Goal: Complete application form

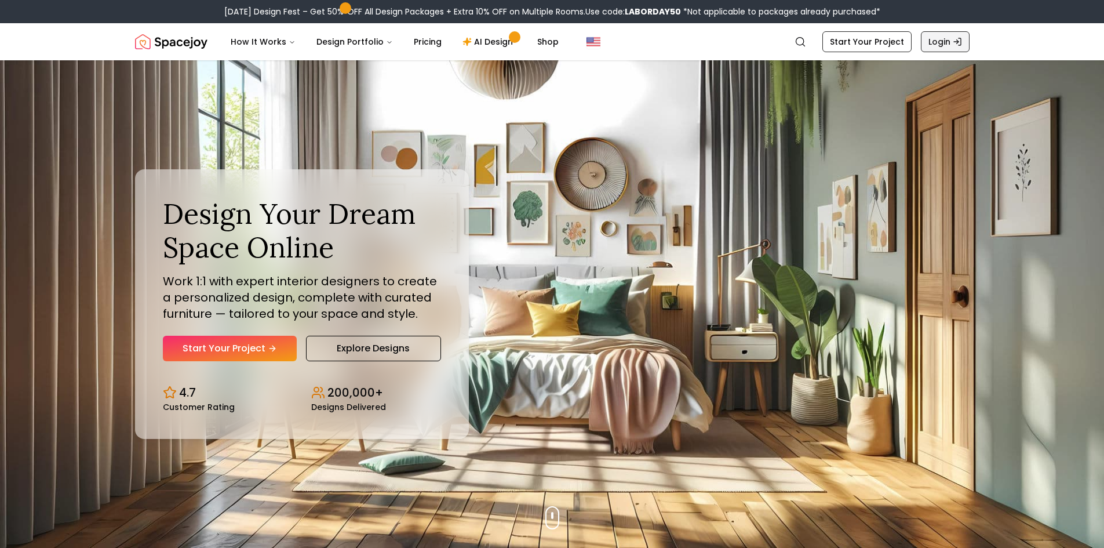
click at [947, 43] on link "Login" at bounding box center [945, 41] width 49 height 21
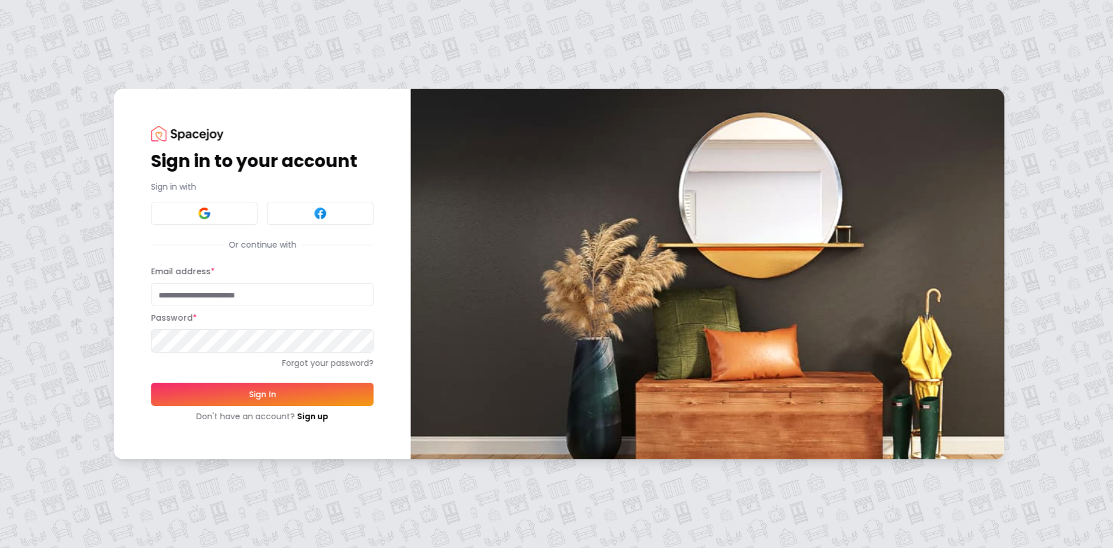
type input "**********"
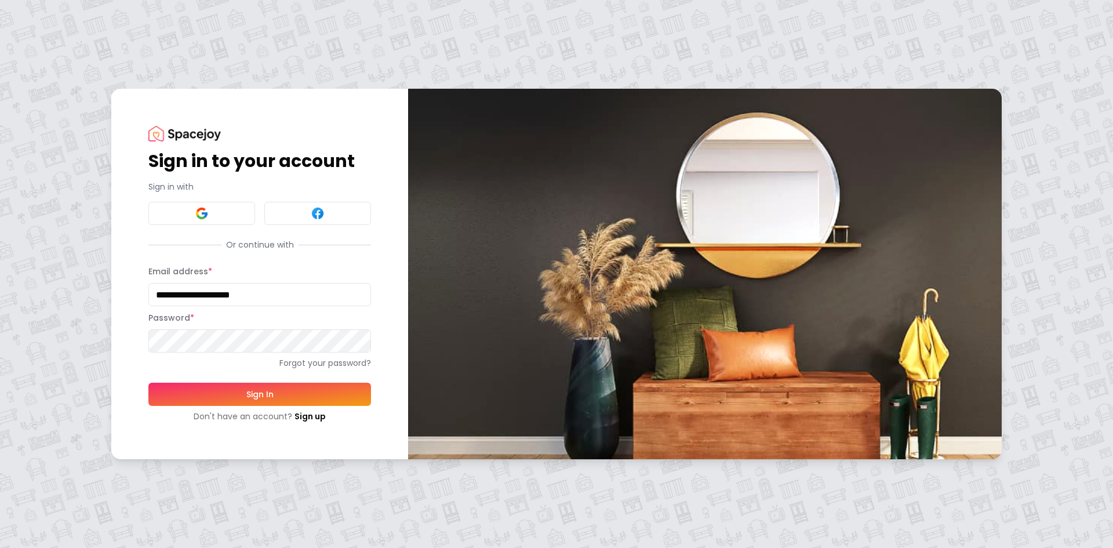
click at [117, 327] on div "**********" at bounding box center [259, 274] width 297 height 370
click at [175, 390] on button "Sign In" at bounding box center [259, 394] width 223 height 23
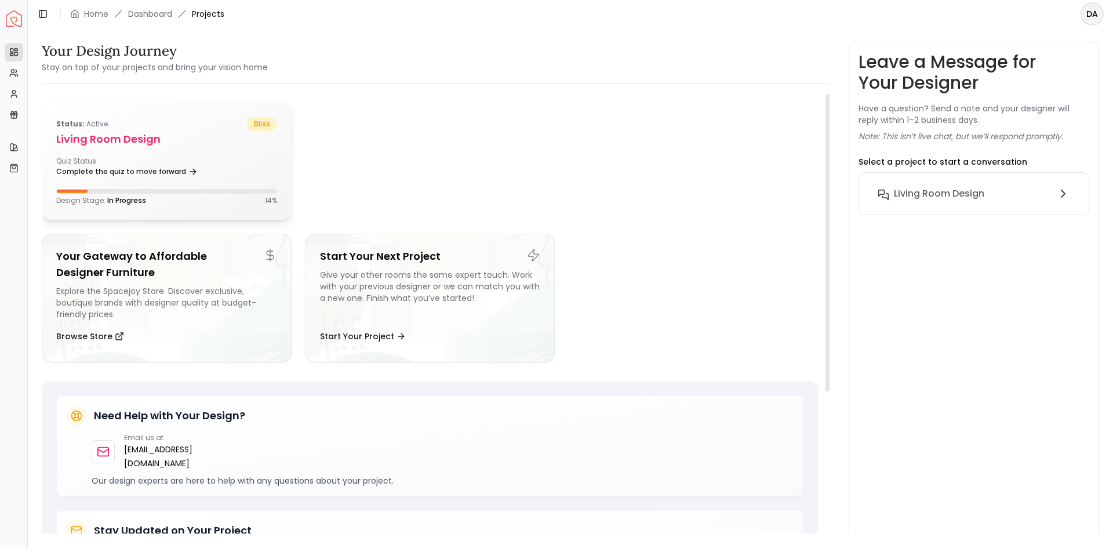
click at [220, 168] on div "Quiz Status: Complete the quiz to move forward" at bounding box center [166, 168] width 221 height 23
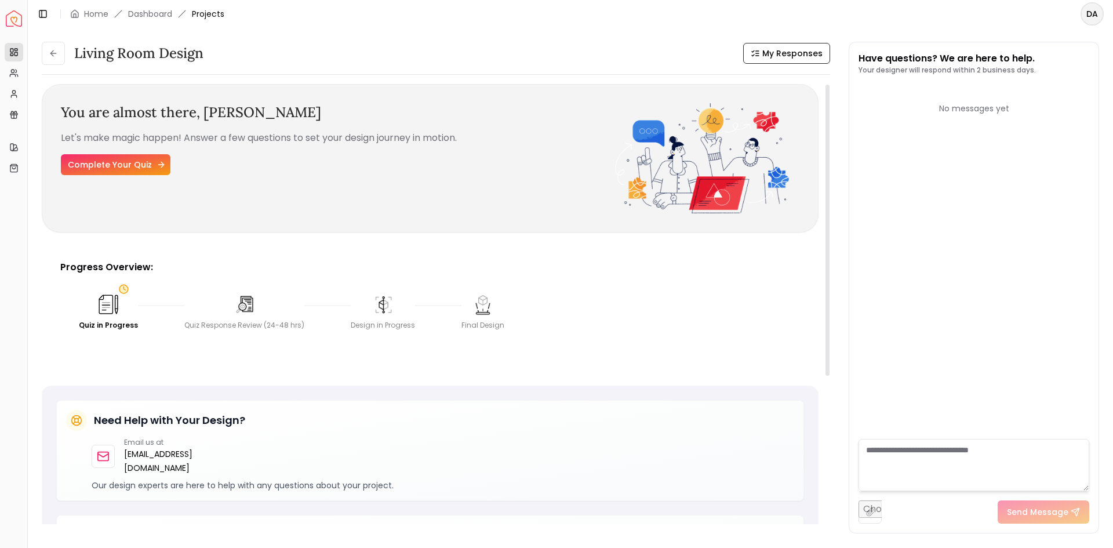
click at [115, 169] on link "Complete Your Quiz" at bounding box center [116, 164] width 110 height 21
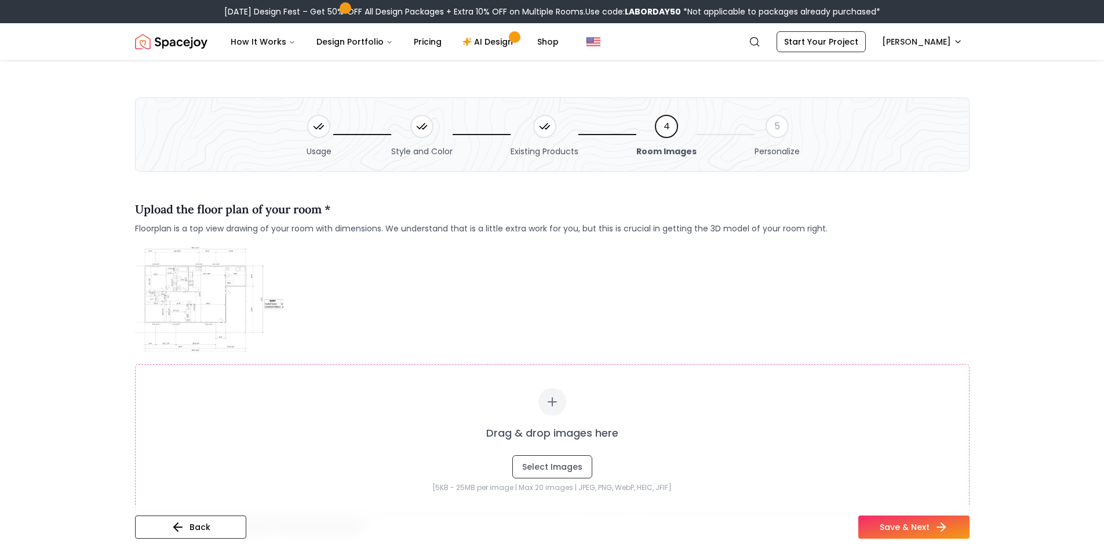
click at [319, 126] on icon at bounding box center [319, 127] width 12 height 12
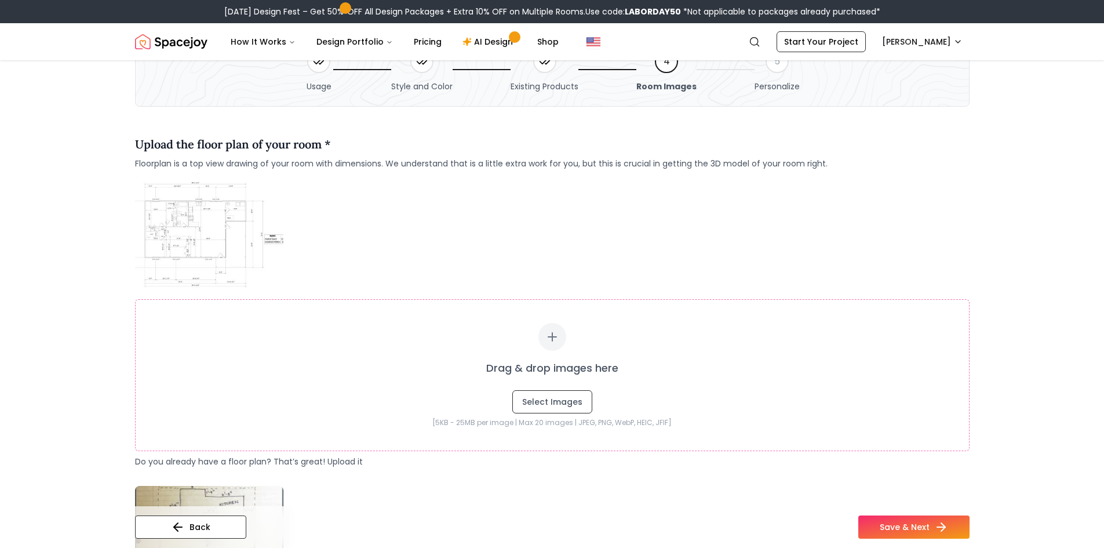
scroll to position [174, 0]
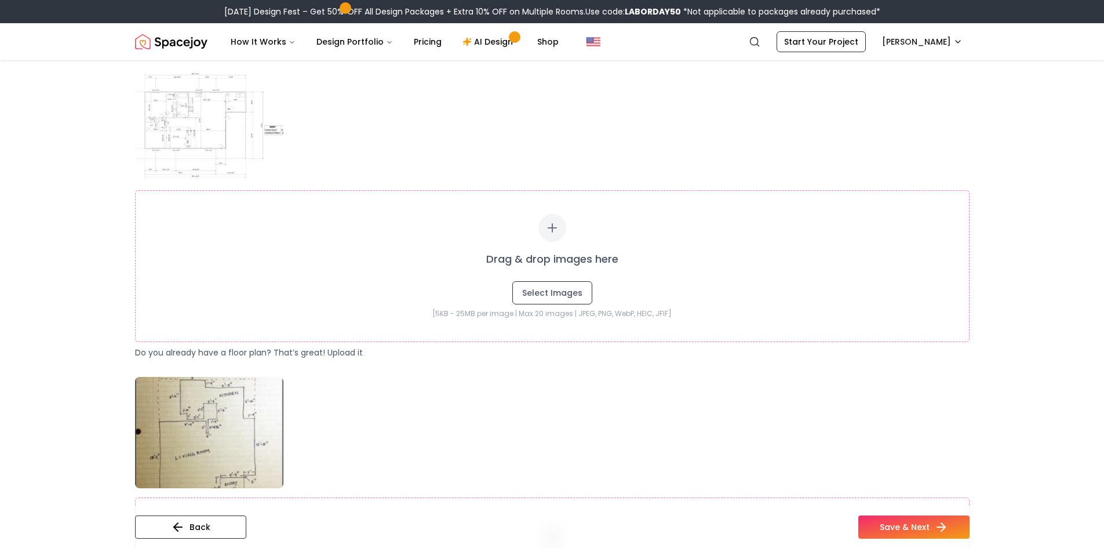
click at [190, 541] on div "Back Save & Next" at bounding box center [552, 531] width 835 height 32
click at [187, 535] on button "Back" at bounding box center [190, 526] width 111 height 23
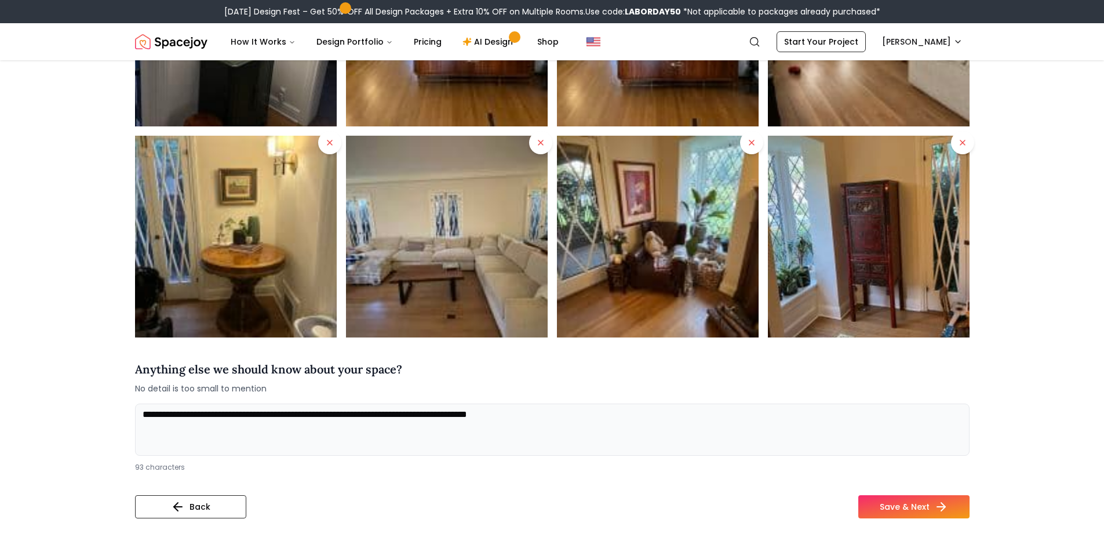
scroll to position [696, 0]
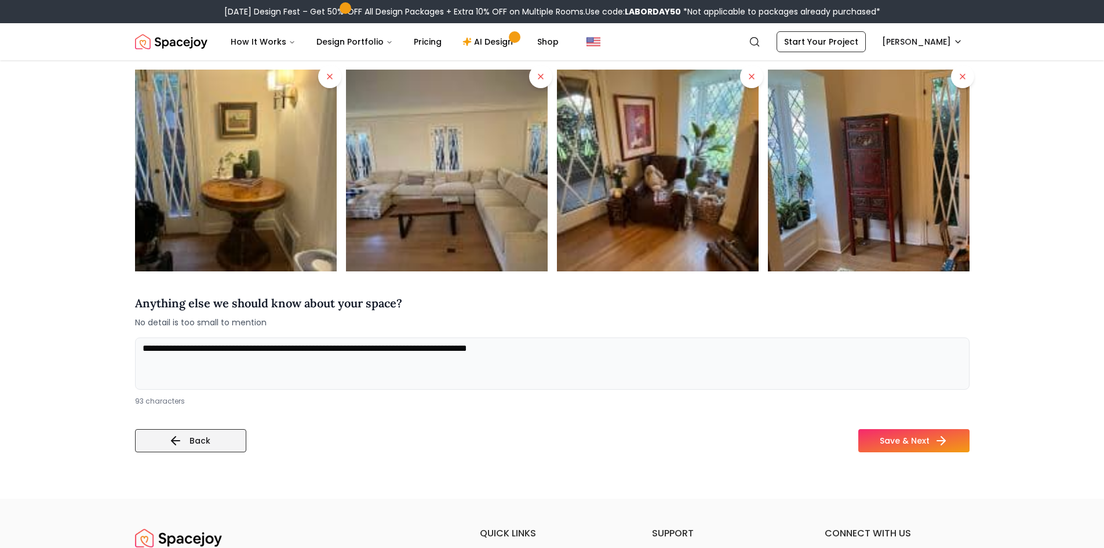
click at [198, 447] on button "Back" at bounding box center [190, 440] width 111 height 23
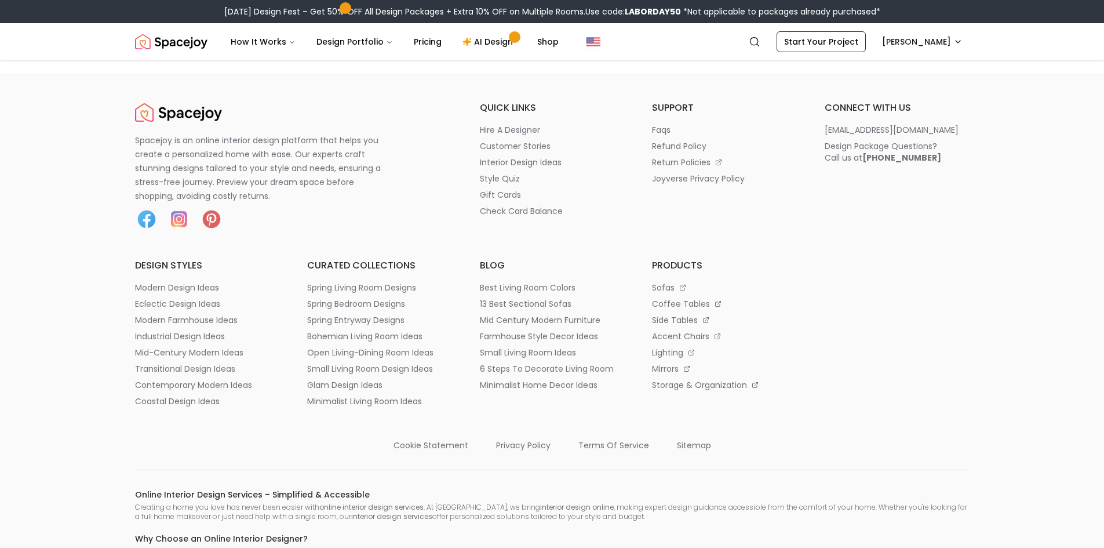
scroll to position [944, 0]
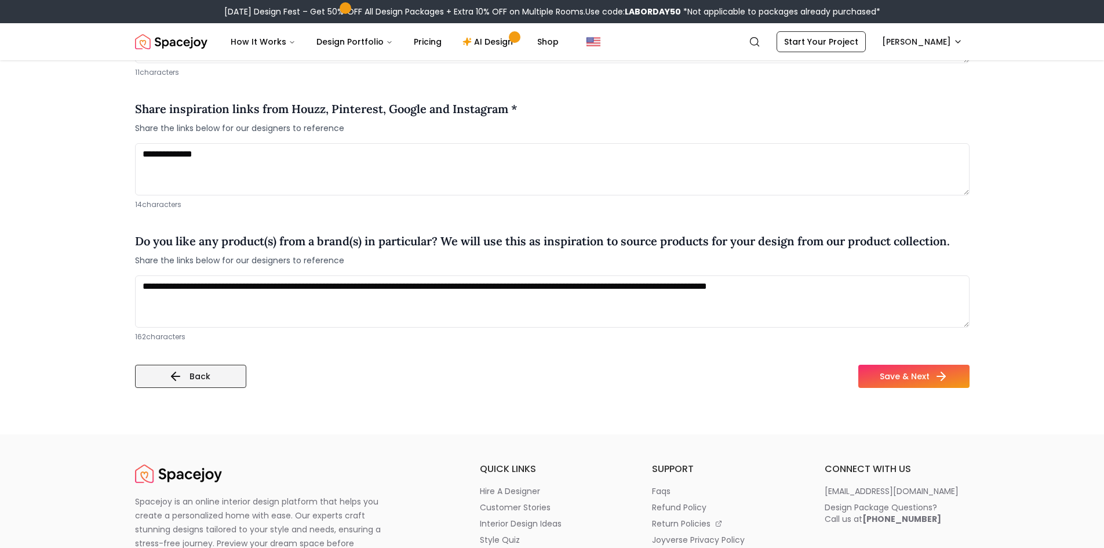
click at [194, 365] on button "Back" at bounding box center [190, 376] width 111 height 23
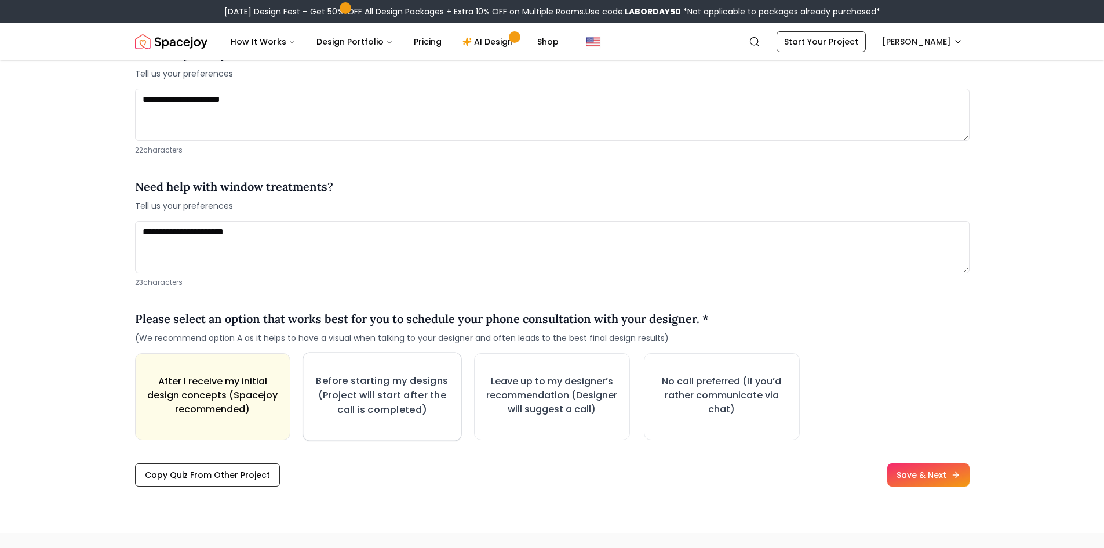
scroll to position [1565, 0]
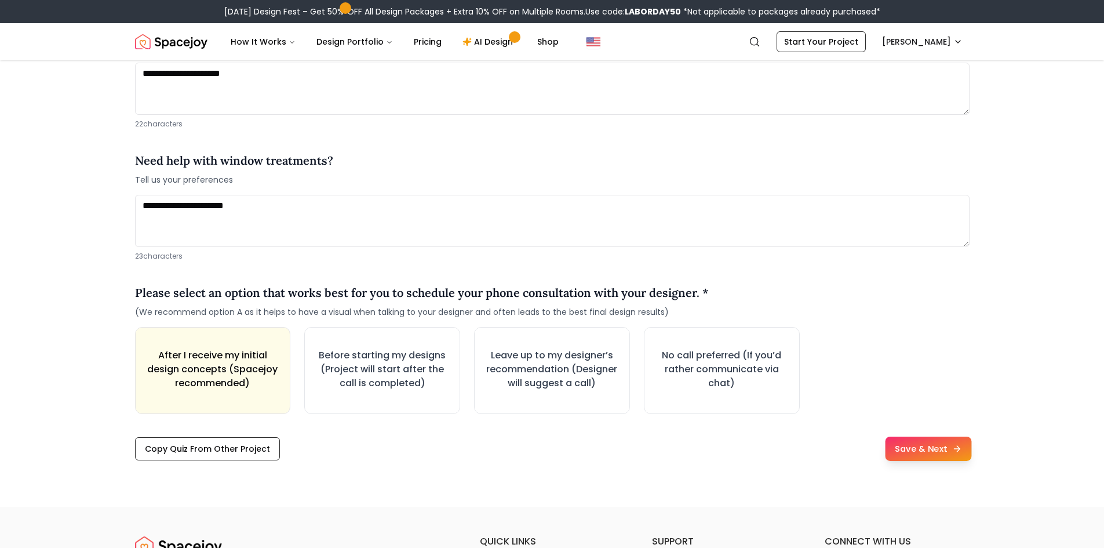
click at [914, 437] on button "Save & Next" at bounding box center [928, 449] width 86 height 24
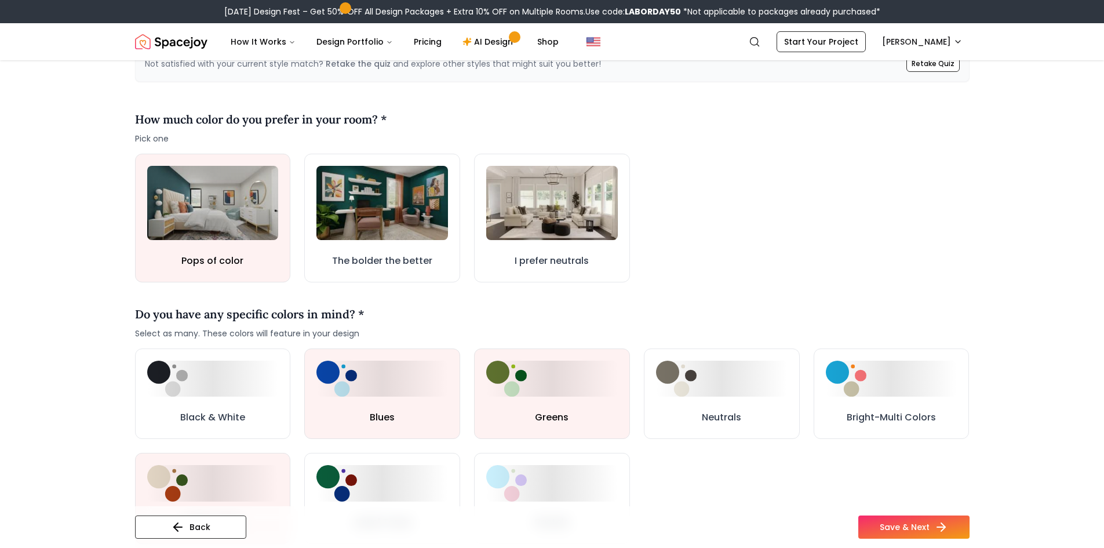
scroll to position [348, 0]
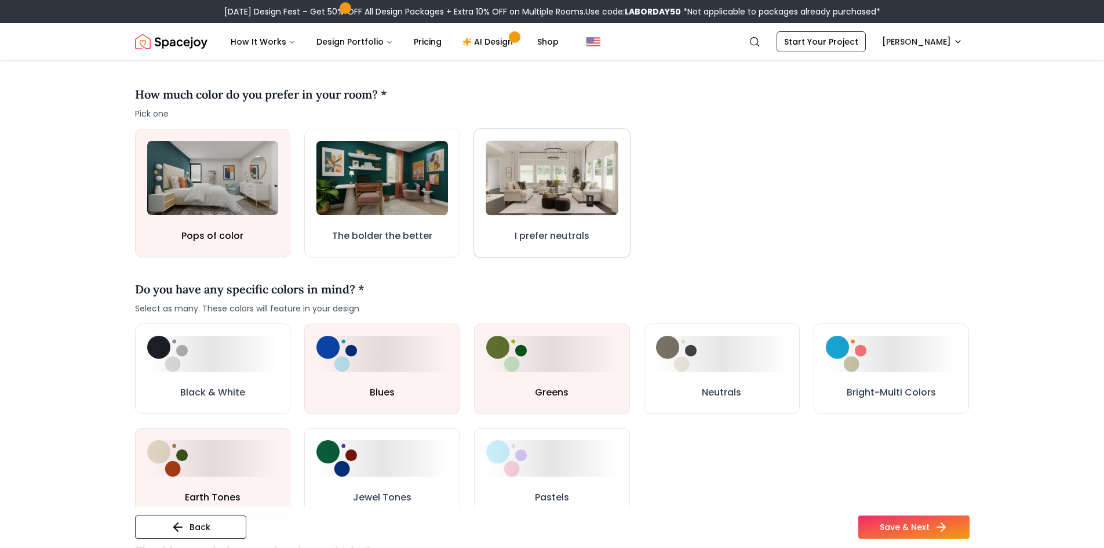
click at [540, 253] on button "I prefer neutrals" at bounding box center [552, 192] width 157 height 129
click at [504, 217] on button "I prefer neutrals" at bounding box center [552, 193] width 152 height 126
click at [278, 250] on button "Pops of color" at bounding box center [213, 192] width 154 height 127
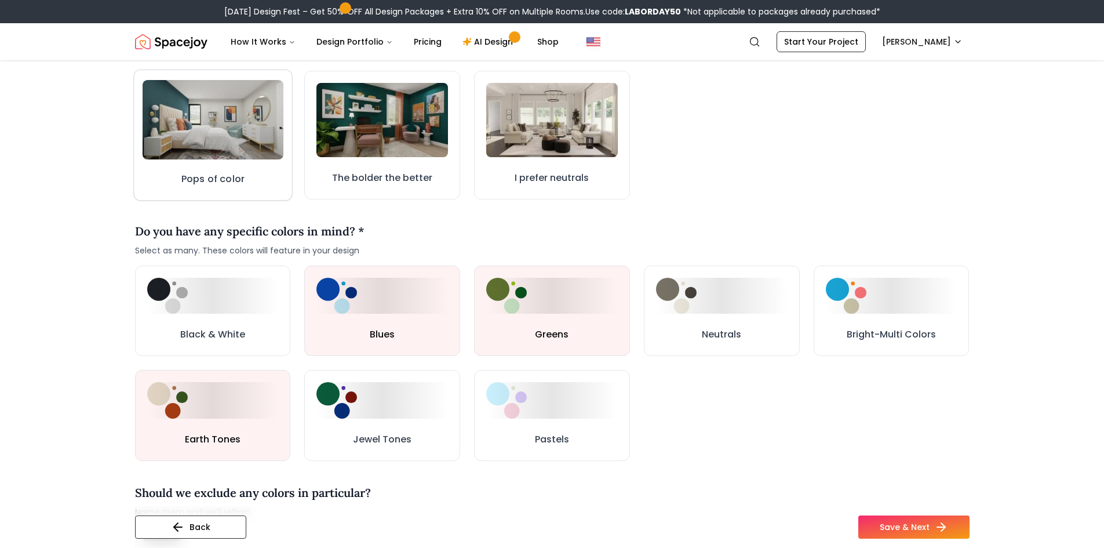
click at [244, 154] on img at bounding box center [212, 119] width 141 height 79
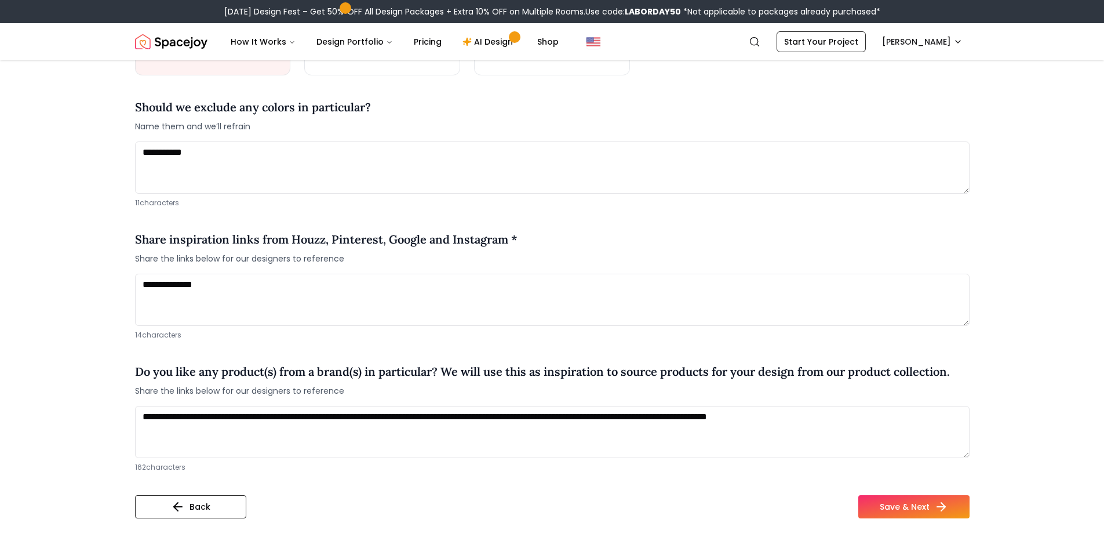
scroll to position [812, 0]
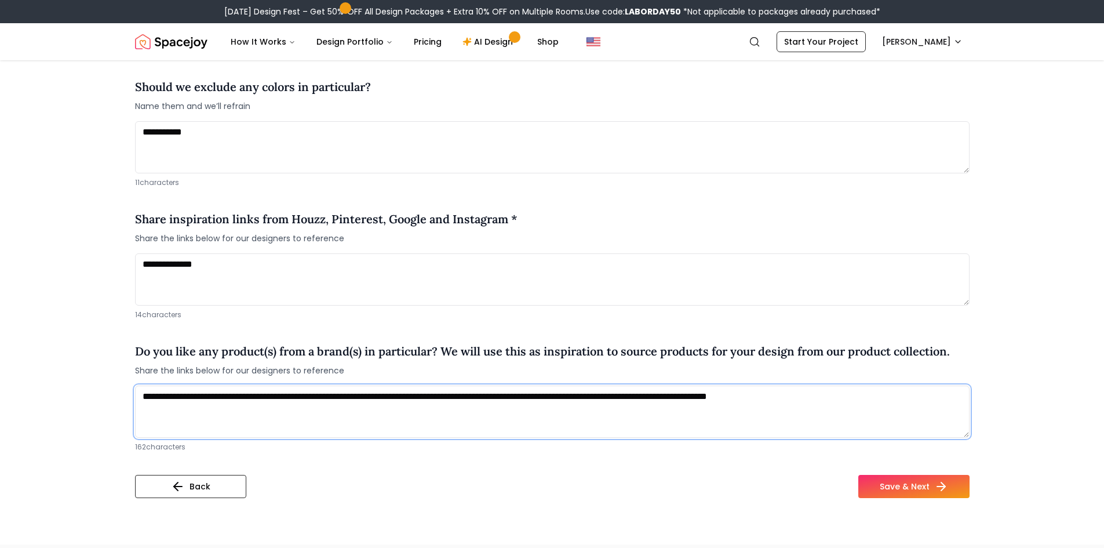
click at [887, 397] on textarea "**********" at bounding box center [552, 412] width 835 height 52
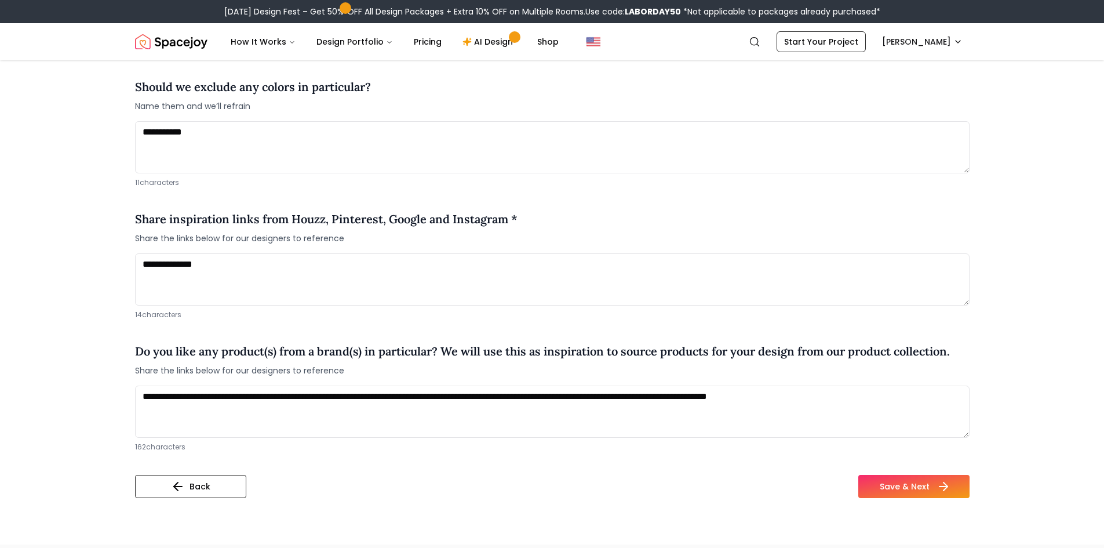
click at [895, 489] on button "Save & Next" at bounding box center [914, 486] width 111 height 23
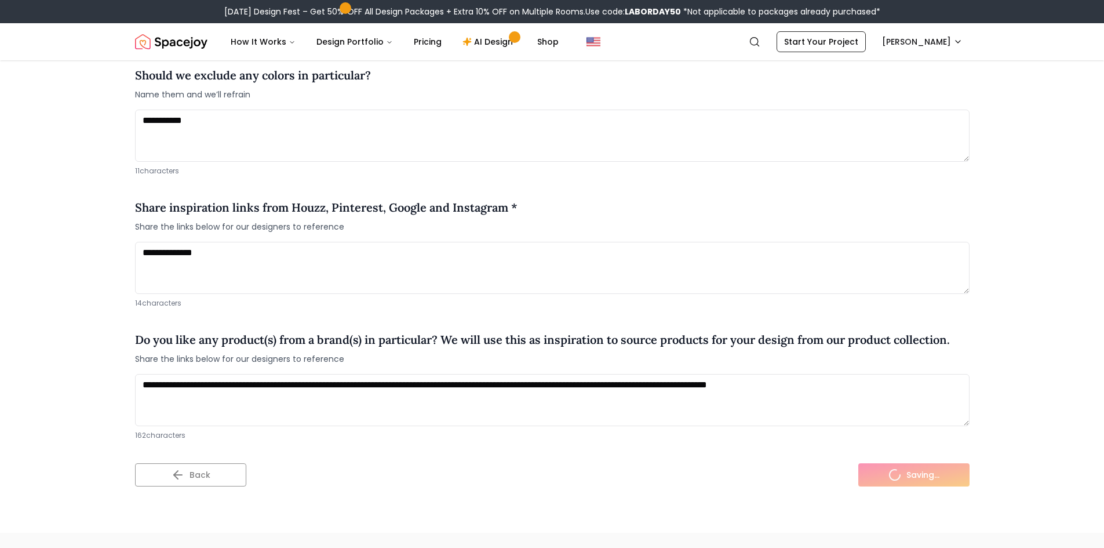
scroll to position [800, 0]
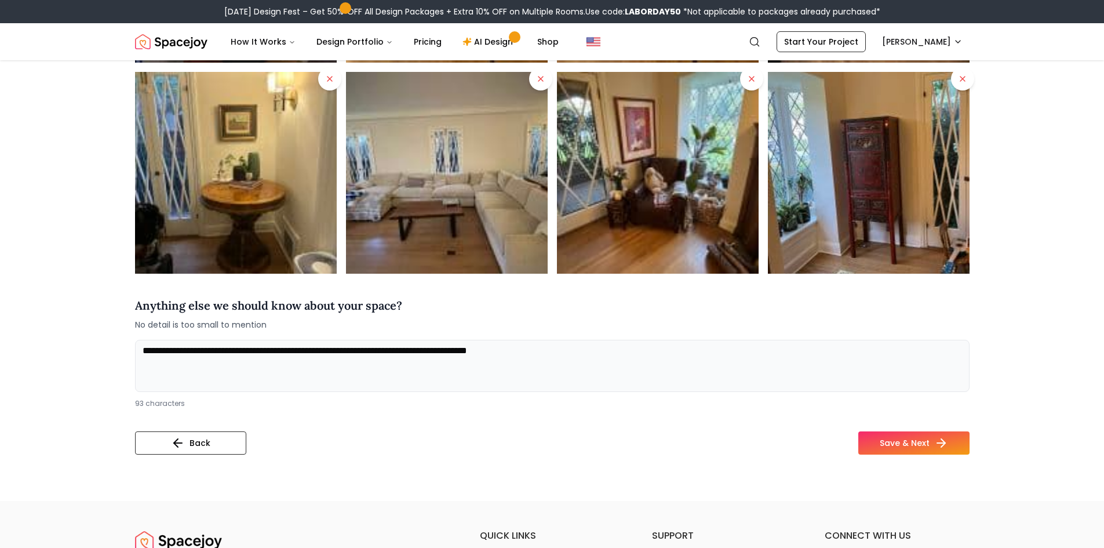
scroll to position [696, 0]
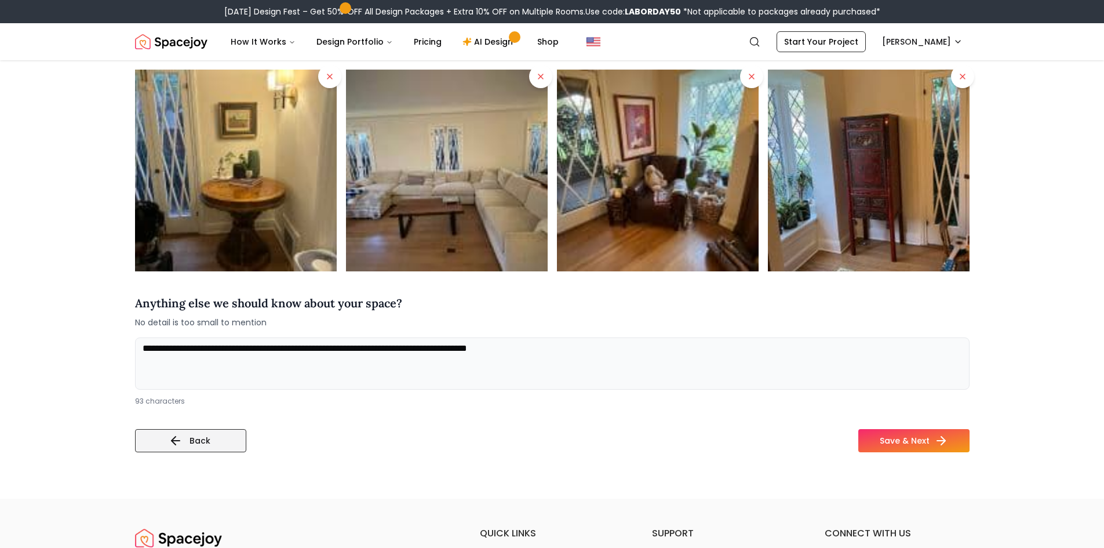
click at [179, 434] on icon at bounding box center [176, 441] width 14 height 14
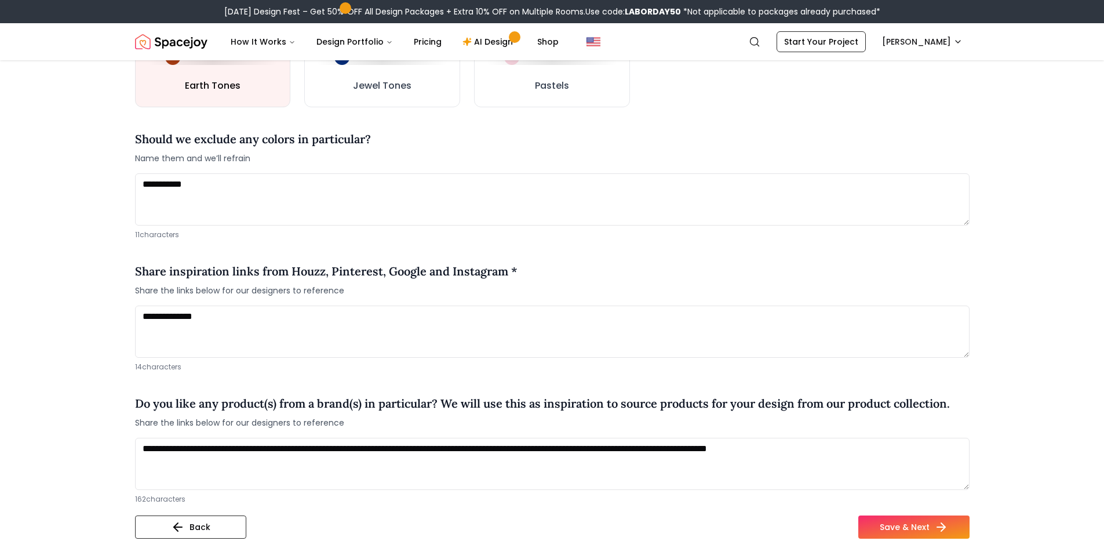
scroll to position [986, 0]
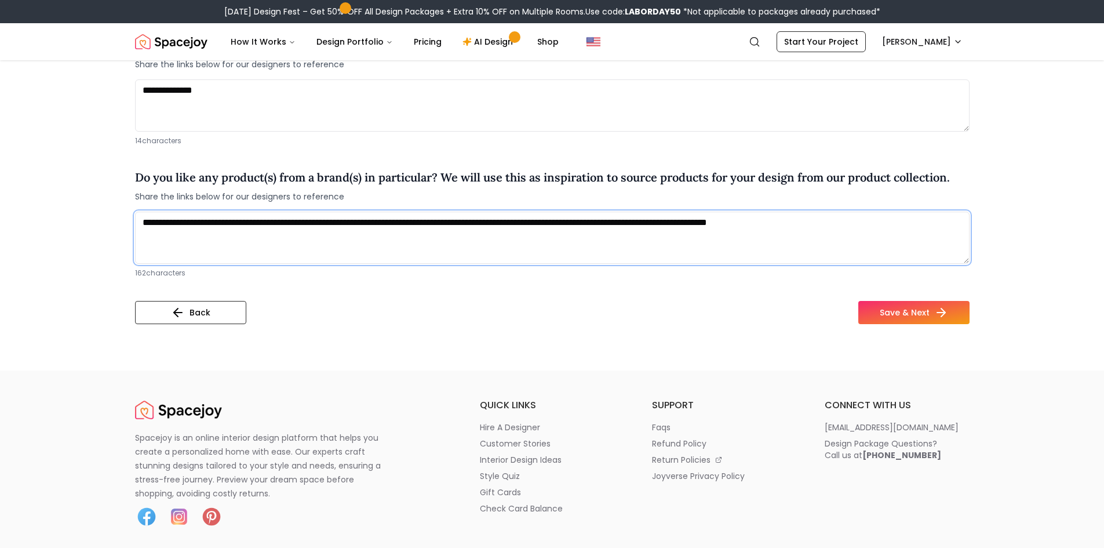
drag, startPoint x: 886, startPoint y: 226, endPoint x: 113, endPoint y: 231, distance: 772.9
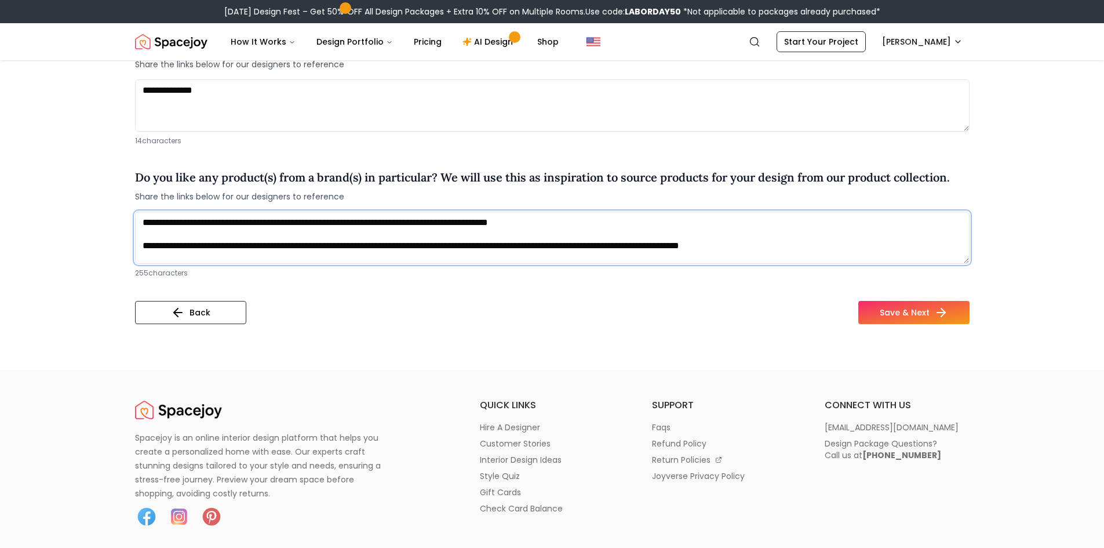
type textarea "**********"
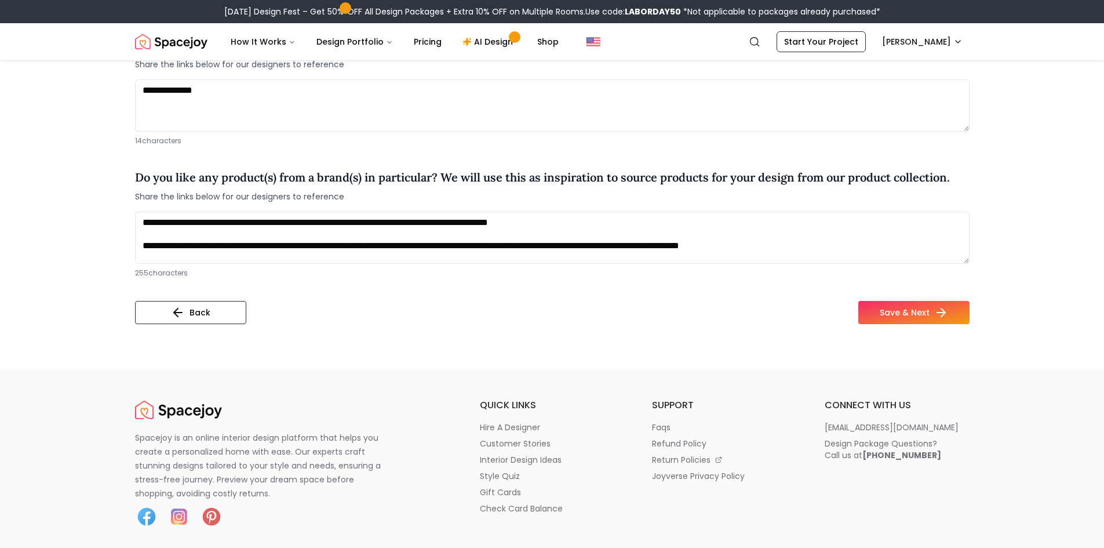
click at [376, 304] on div "Back Save & Next" at bounding box center [552, 317] width 835 height 32
click at [909, 315] on button "Save & Next" at bounding box center [914, 312] width 111 height 23
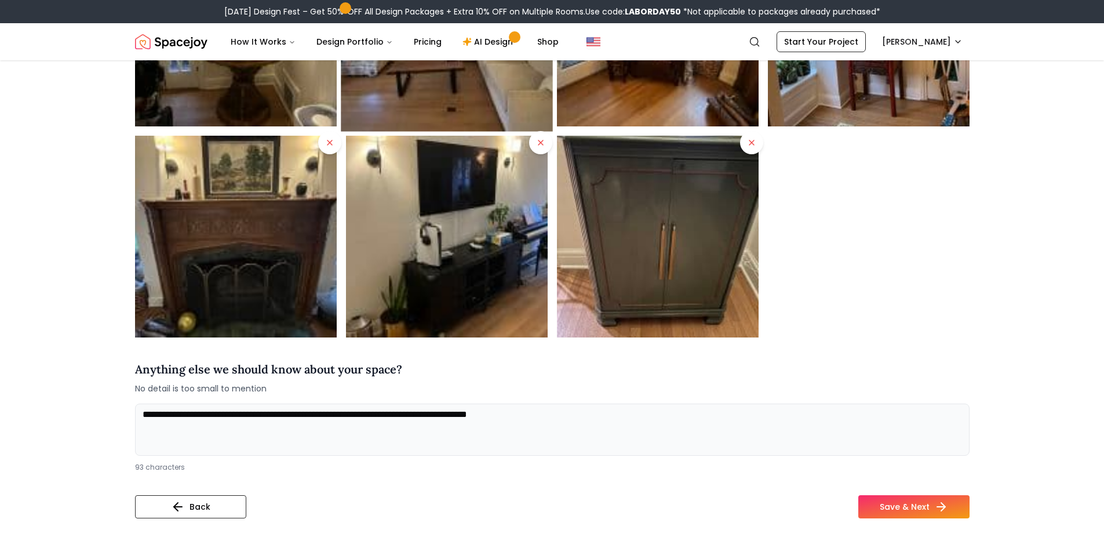
scroll to position [928, 0]
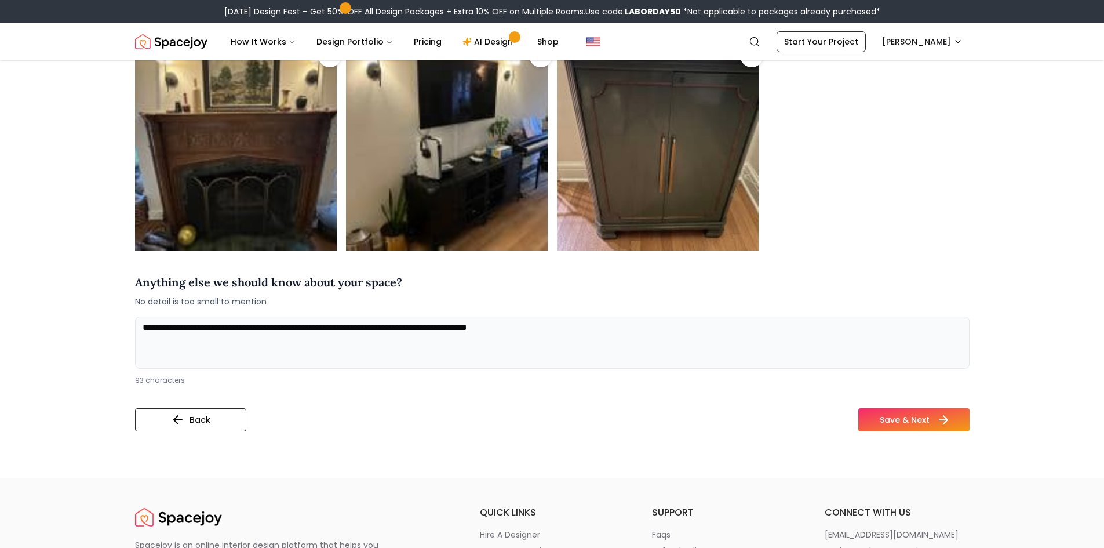
click at [944, 416] on icon at bounding box center [946, 420] width 4 height 8
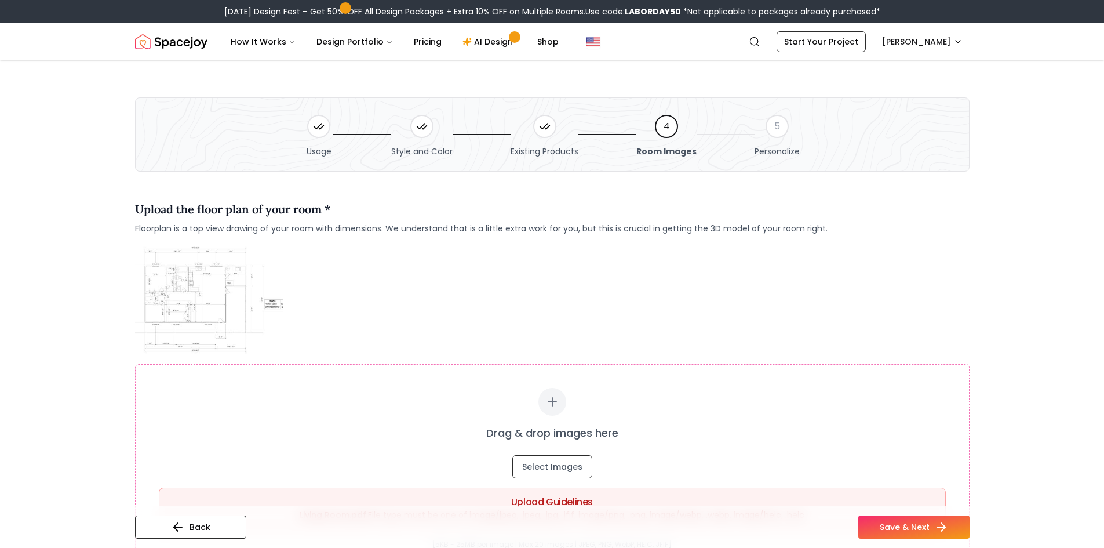
click at [204, 308] on img at bounding box center [209, 299] width 148 height 111
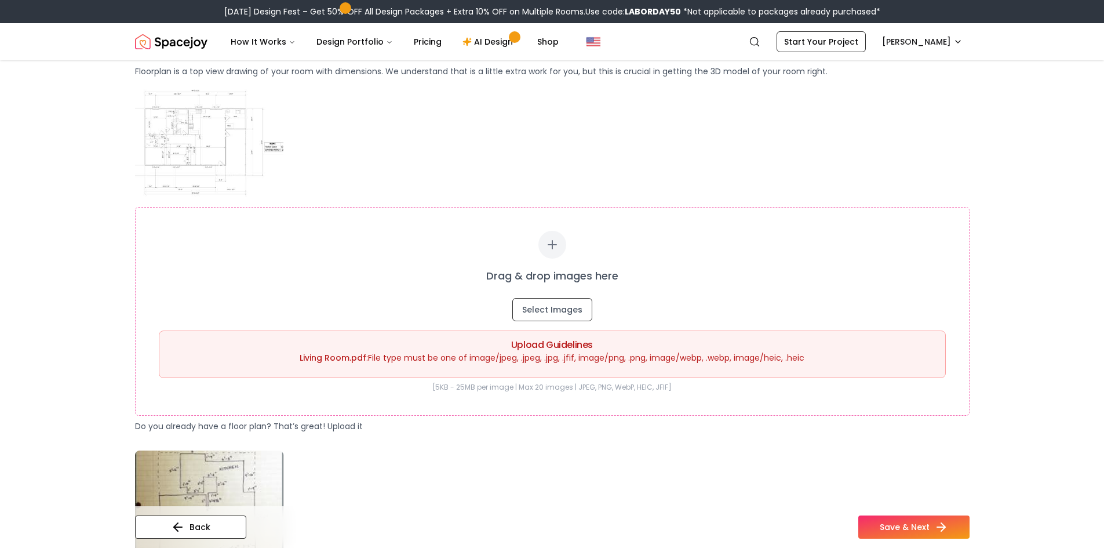
scroll to position [174, 0]
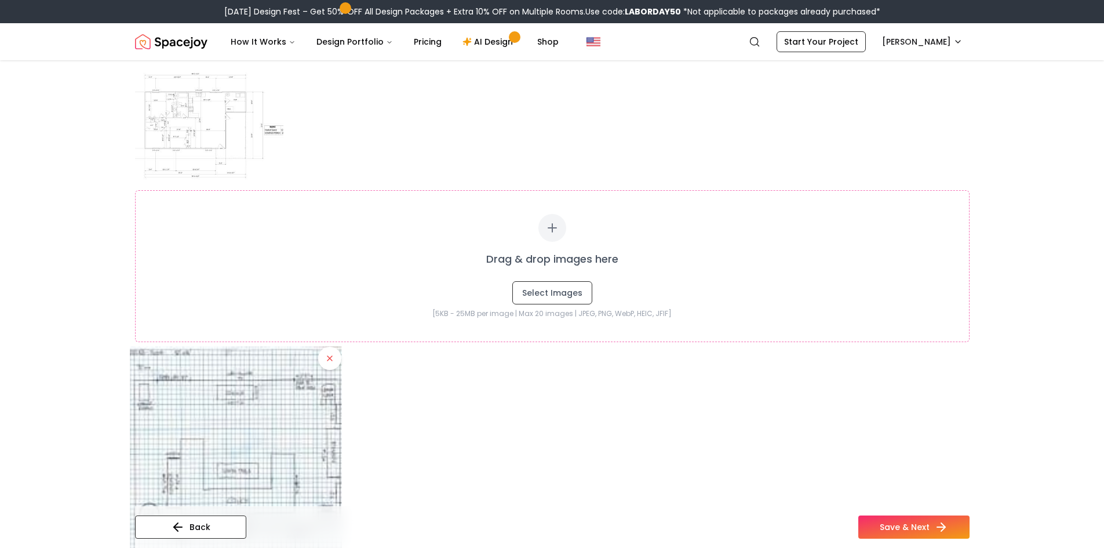
click at [272, 432] on img at bounding box center [236, 452] width 212 height 212
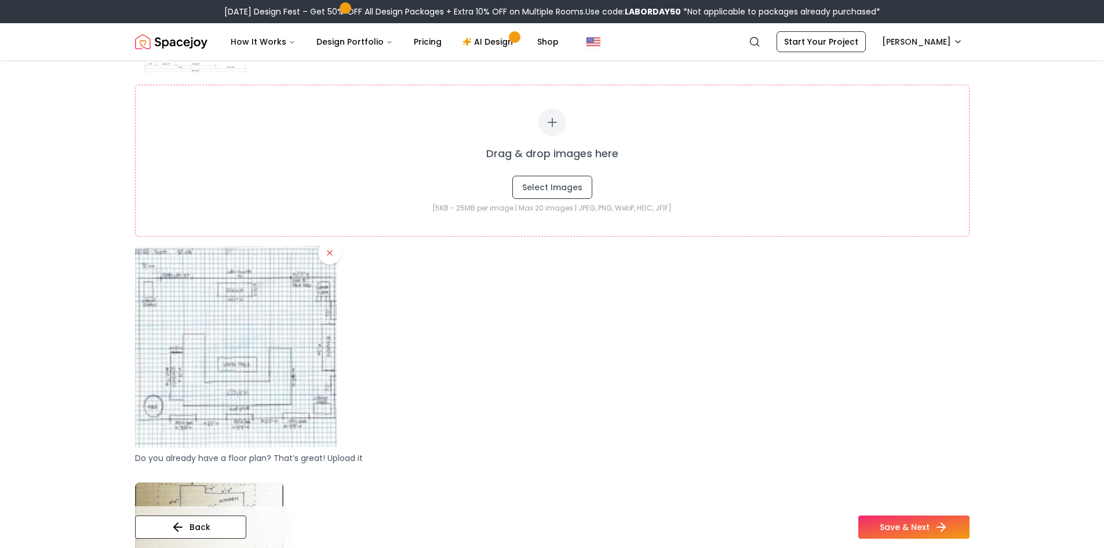
scroll to position [290, 0]
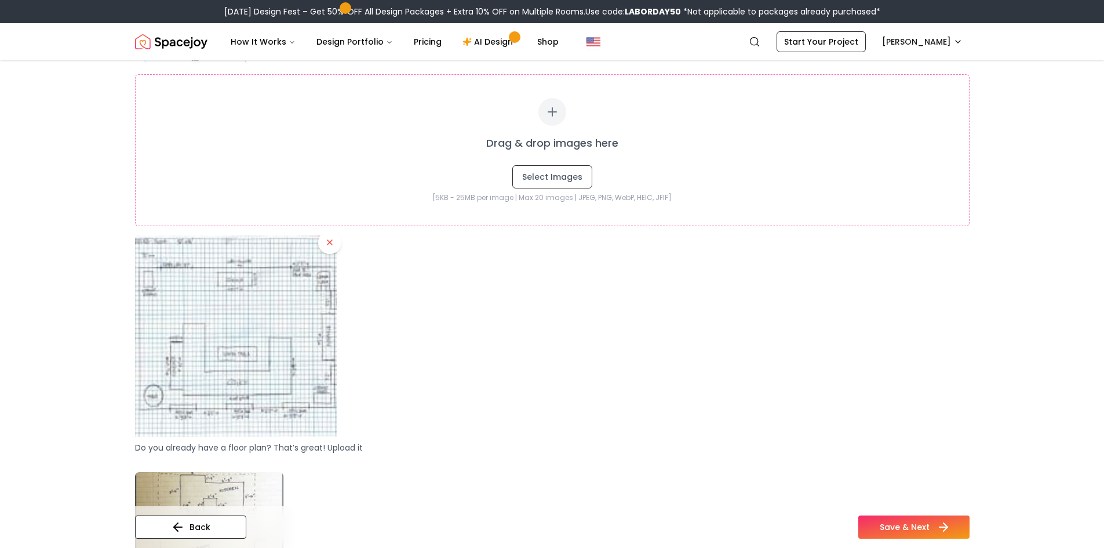
click at [908, 526] on button "Save & Next" at bounding box center [914, 526] width 111 height 23
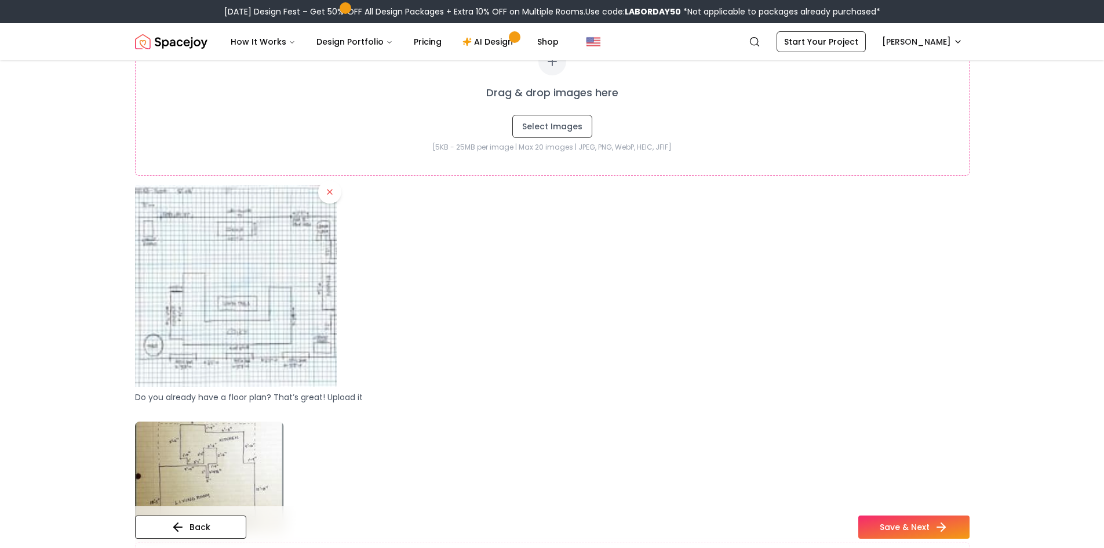
scroll to position [406, 0]
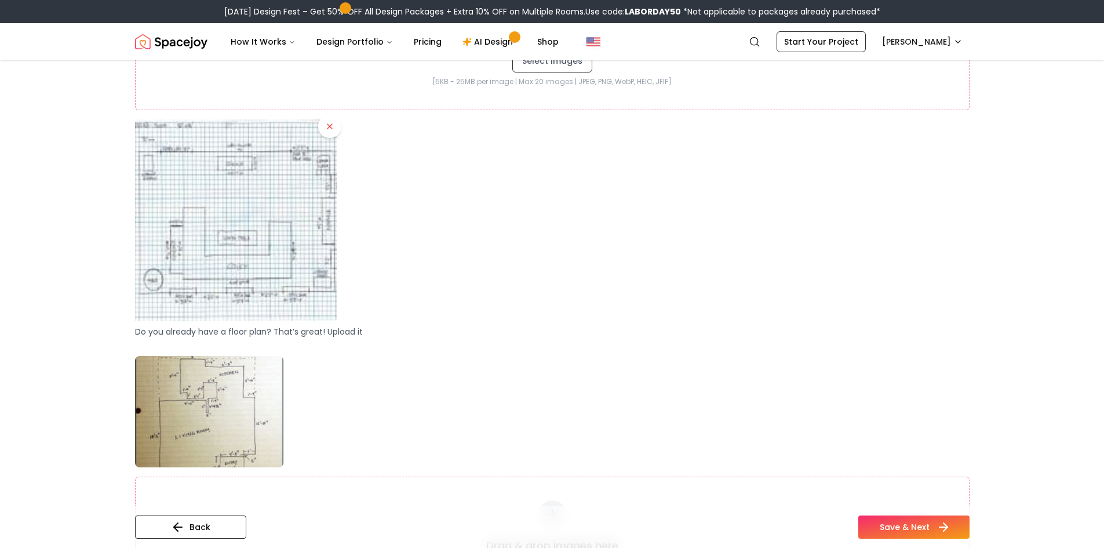
click at [899, 524] on button "Save & Next" at bounding box center [914, 526] width 111 height 23
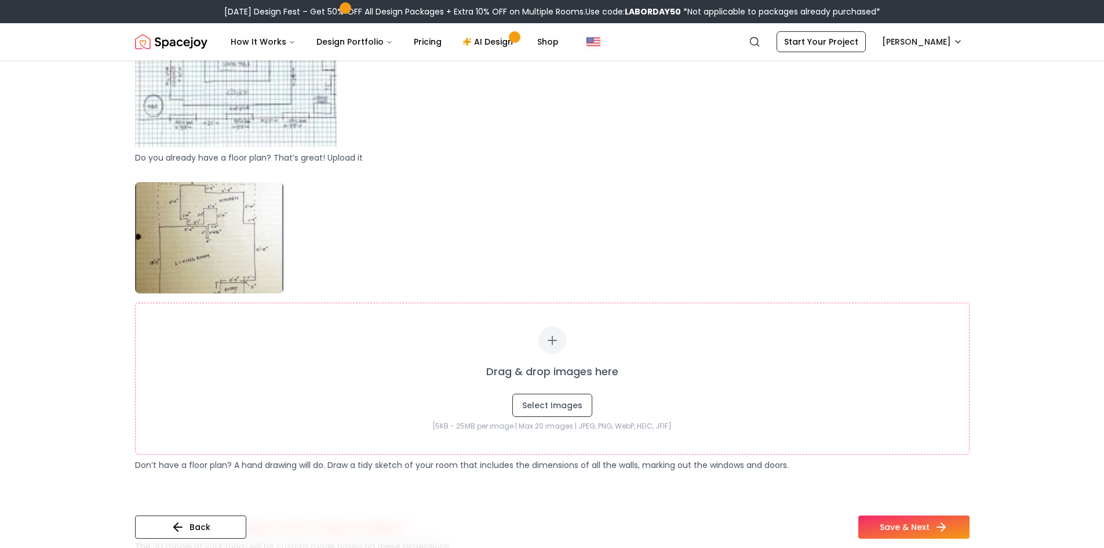
scroll to position [638, 0]
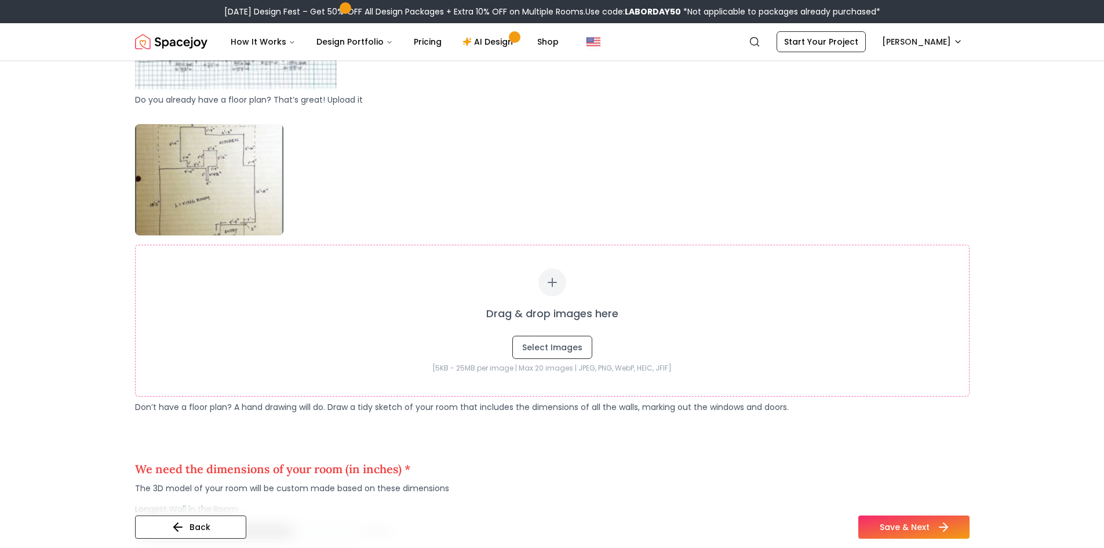
click at [900, 517] on button "Save & Next" at bounding box center [914, 526] width 111 height 23
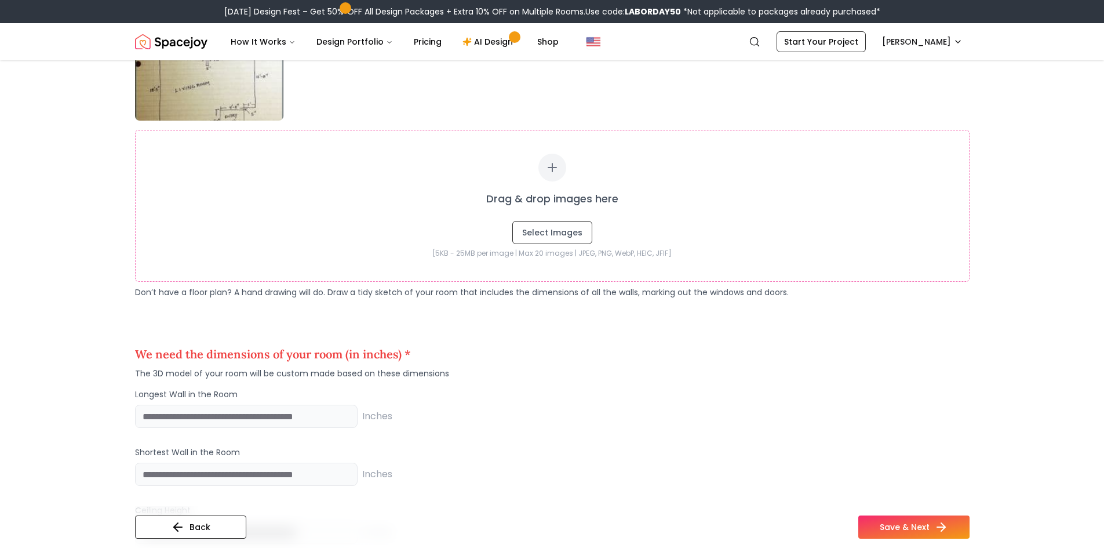
scroll to position [754, 0]
click at [151, 420] on input "number" at bounding box center [246, 415] width 223 height 23
type input "***"
click at [165, 470] on input "number" at bounding box center [246, 473] width 223 height 23
type input "***"
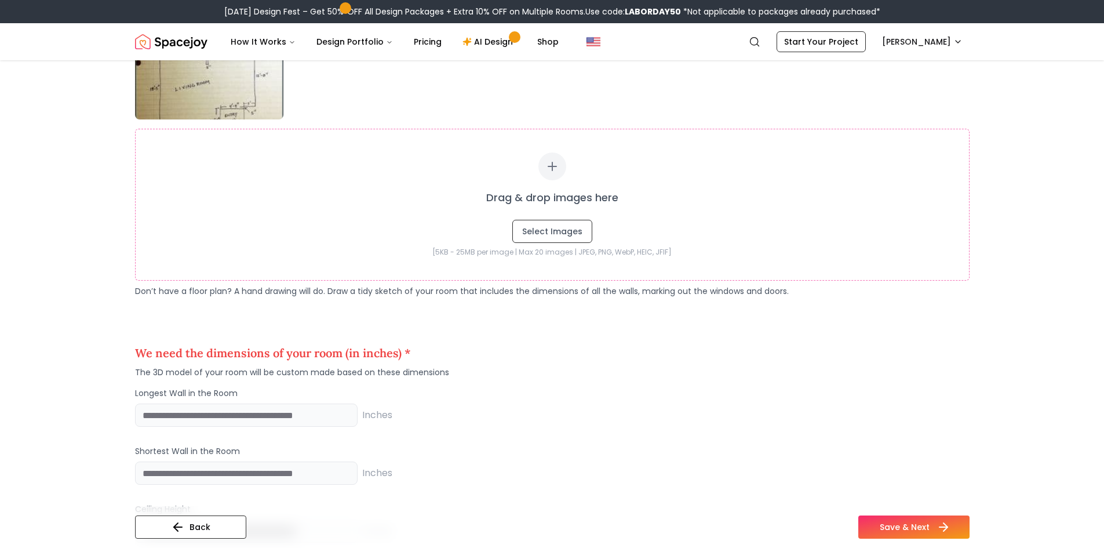
click at [910, 532] on button "Save & Next" at bounding box center [914, 526] width 111 height 23
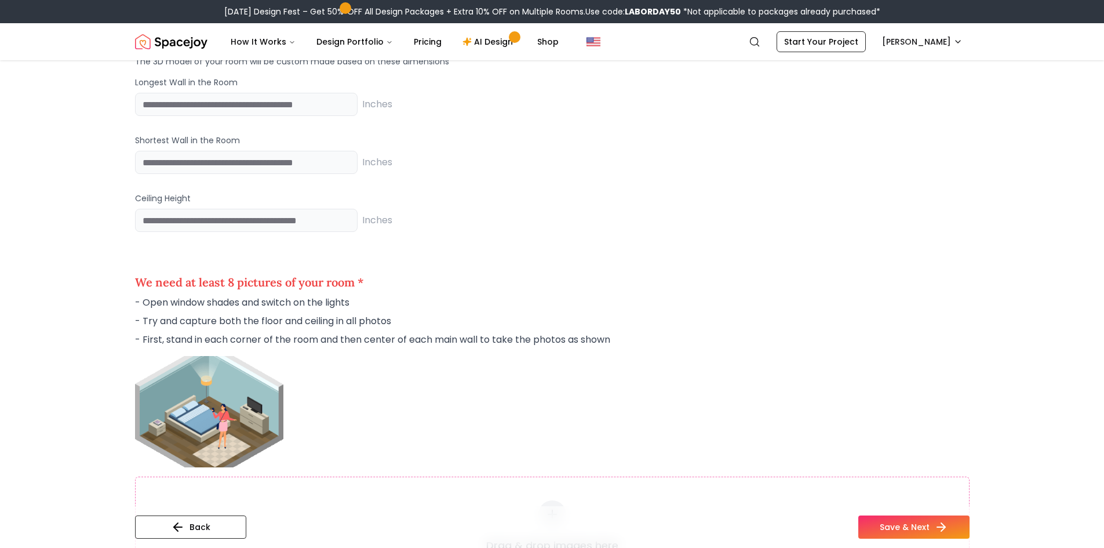
scroll to position [1044, 0]
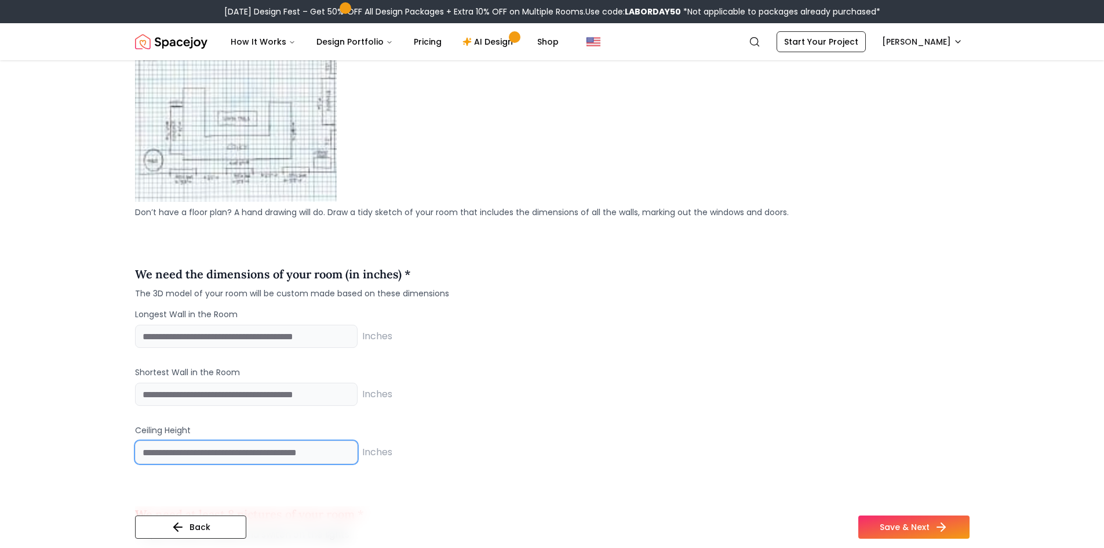
click at [183, 448] on input "number" at bounding box center [246, 452] width 223 height 23
type input "***"
click at [98, 476] on main "Usage Style and Color Existing Products 4 Room Images 5 Personalize Upload the …" at bounding box center [552, 365] width 1104 height 2697
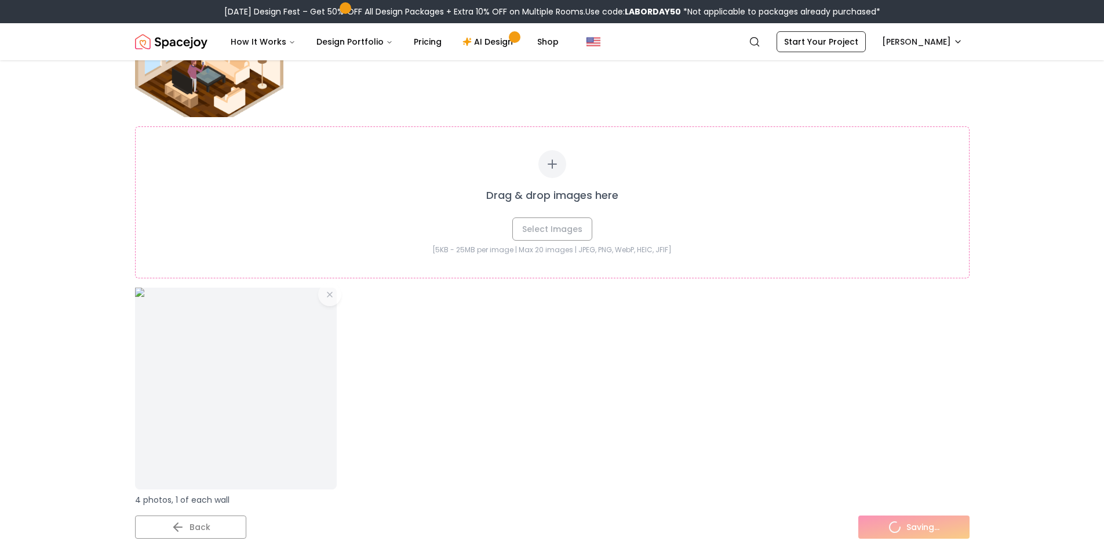
scroll to position [2145, 0]
click at [330, 292] on img at bounding box center [236, 387] width 212 height 212
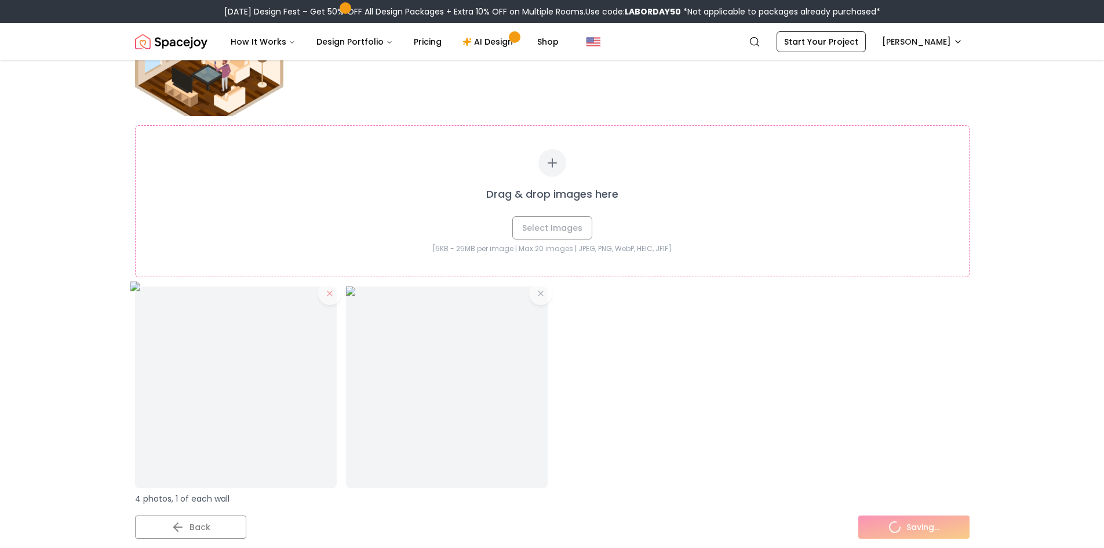
click at [324, 296] on img at bounding box center [236, 387] width 212 height 212
click at [326, 293] on icon at bounding box center [329, 293] width 9 height 9
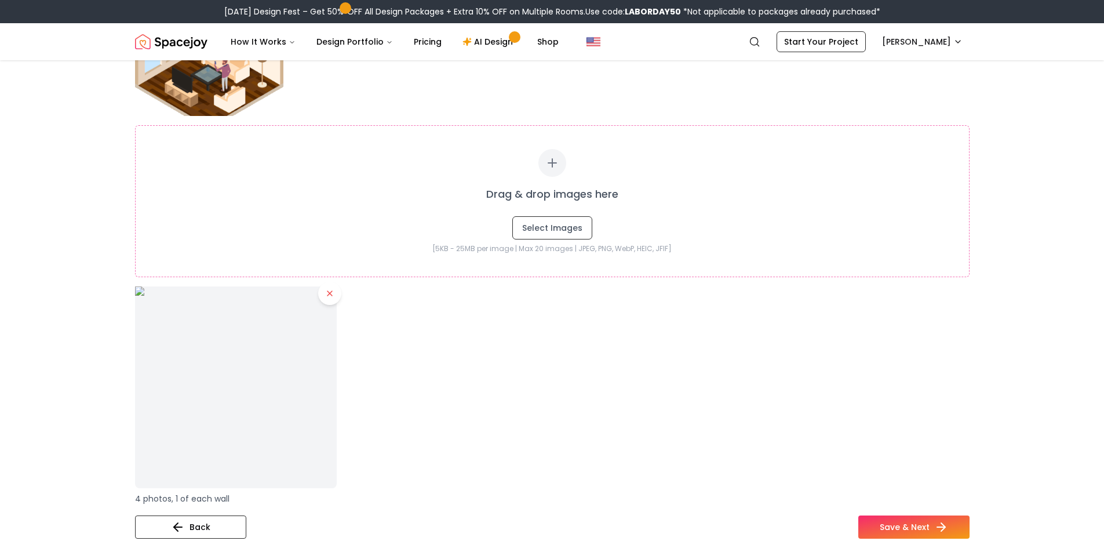
click at [546, 373] on div at bounding box center [552, 387] width 835 height 202
click at [324, 290] on button at bounding box center [329, 293] width 23 height 23
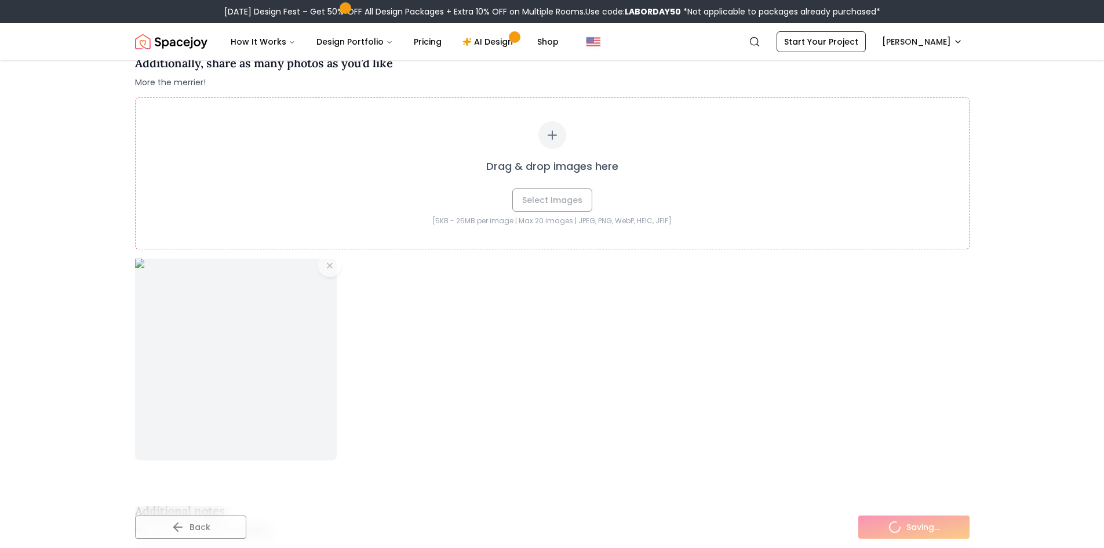
scroll to position [2667, 0]
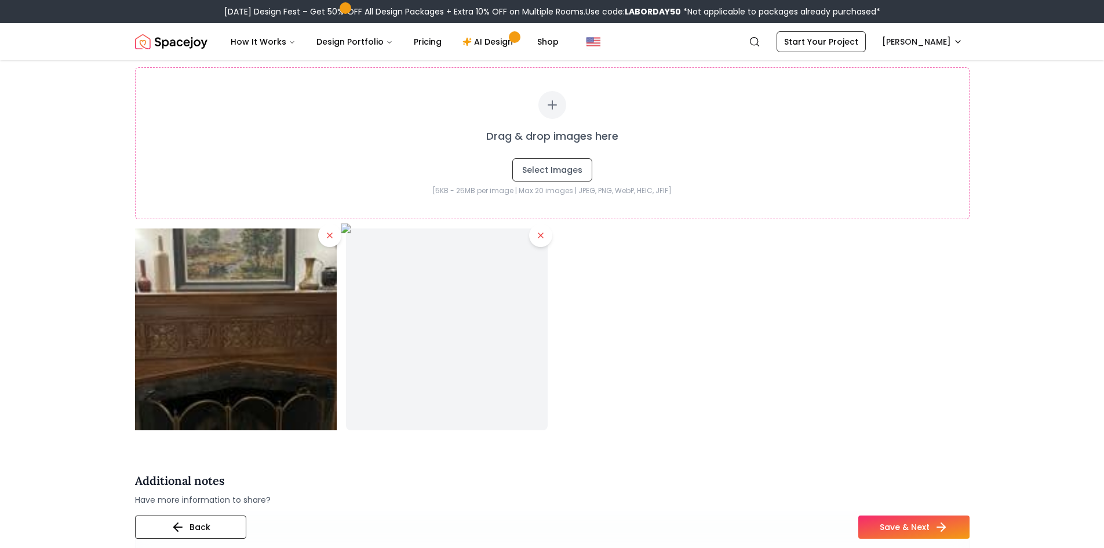
click at [539, 234] on icon at bounding box center [541, 235] width 5 height 5
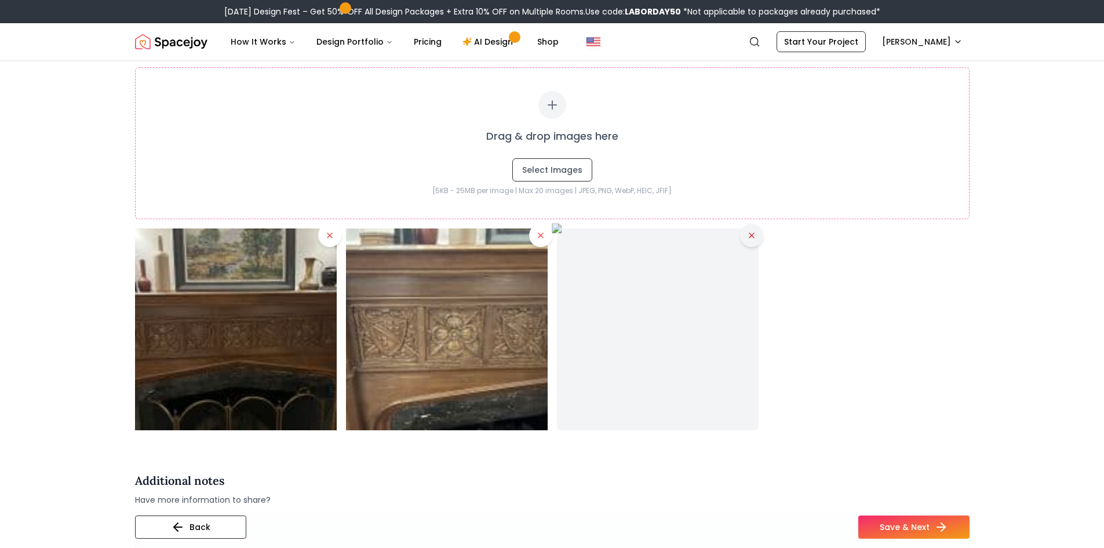
click at [750, 235] on icon at bounding box center [751, 235] width 9 height 9
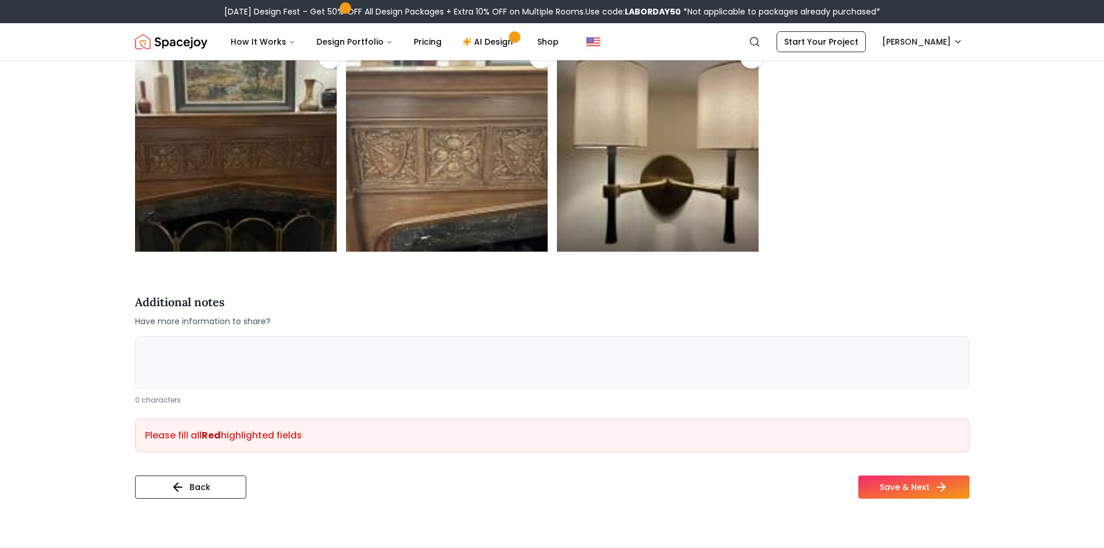
scroll to position [3015, 0]
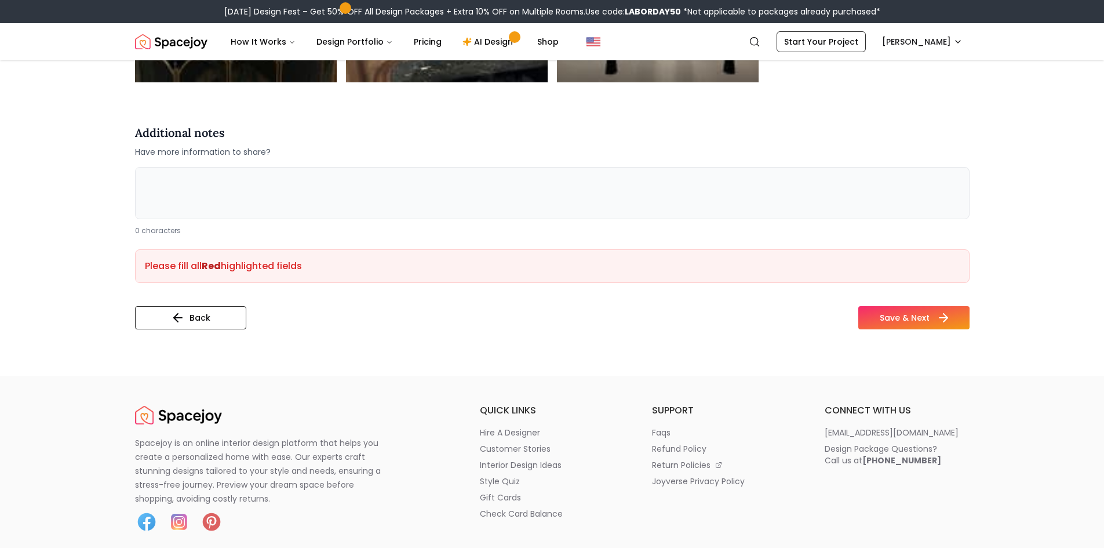
click at [900, 323] on button "Save & Next" at bounding box center [914, 317] width 111 height 23
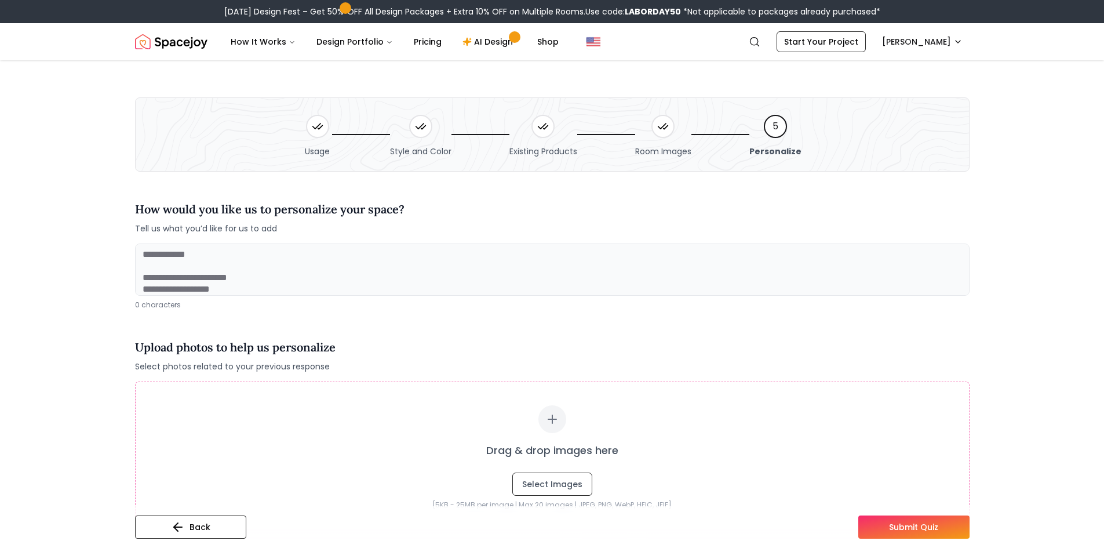
click at [283, 257] on textarea at bounding box center [552, 270] width 835 height 52
type textarea "**********"
click at [173, 525] on icon at bounding box center [174, 527] width 4 height 8
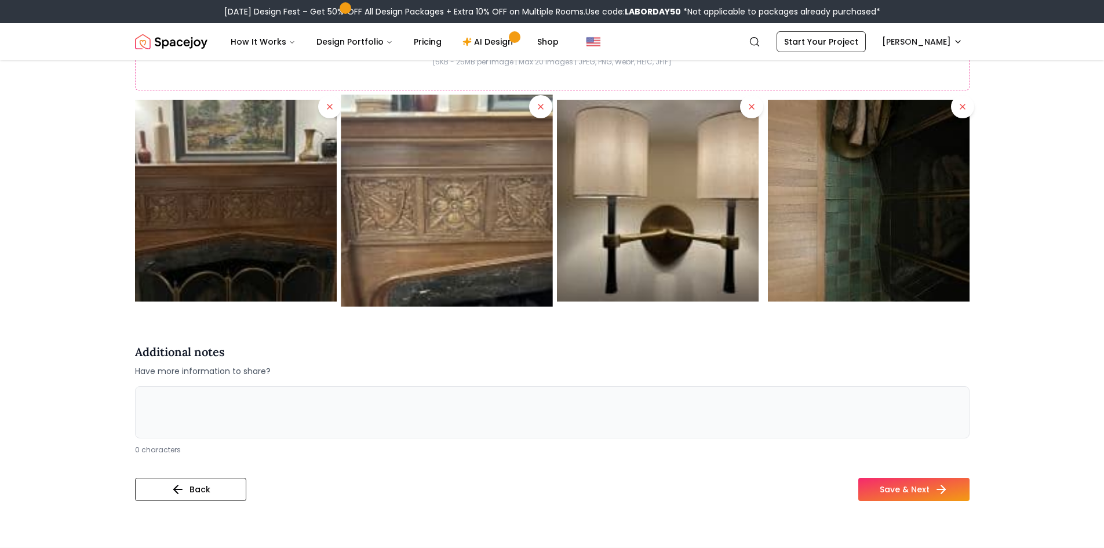
scroll to position [2783, 0]
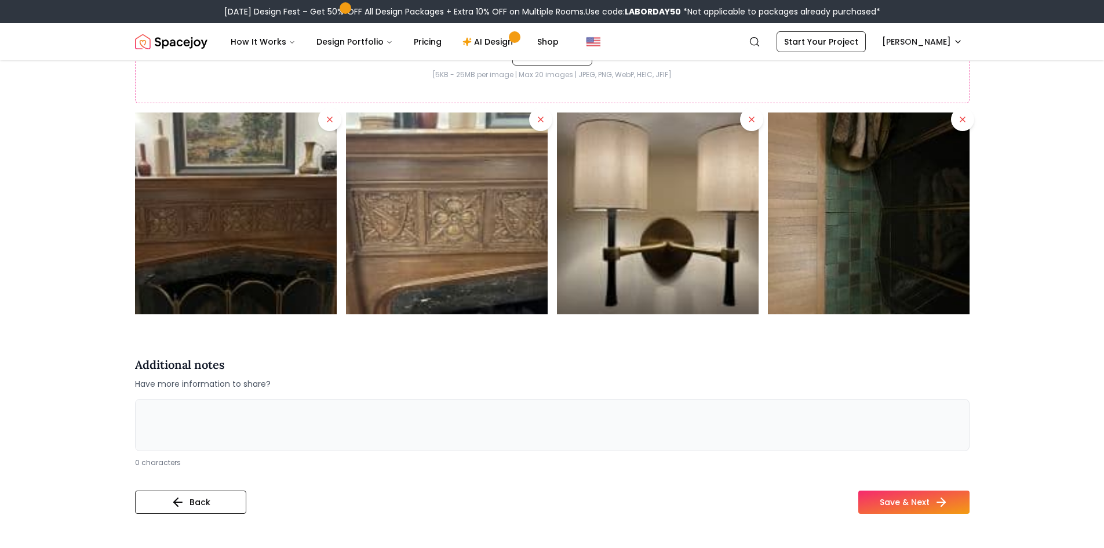
click at [328, 412] on textarea at bounding box center [552, 425] width 835 height 52
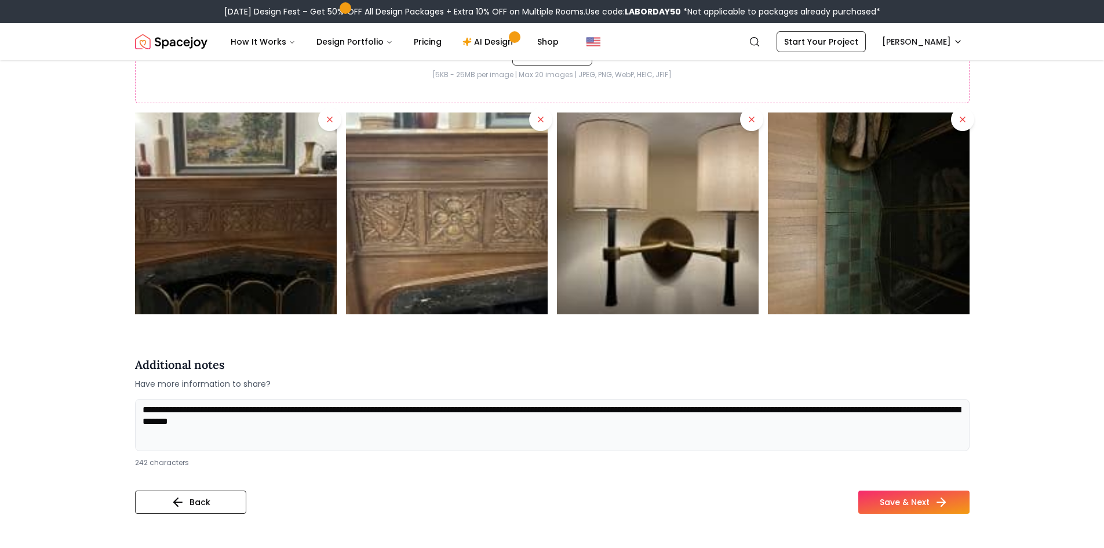
scroll to position [1, 0]
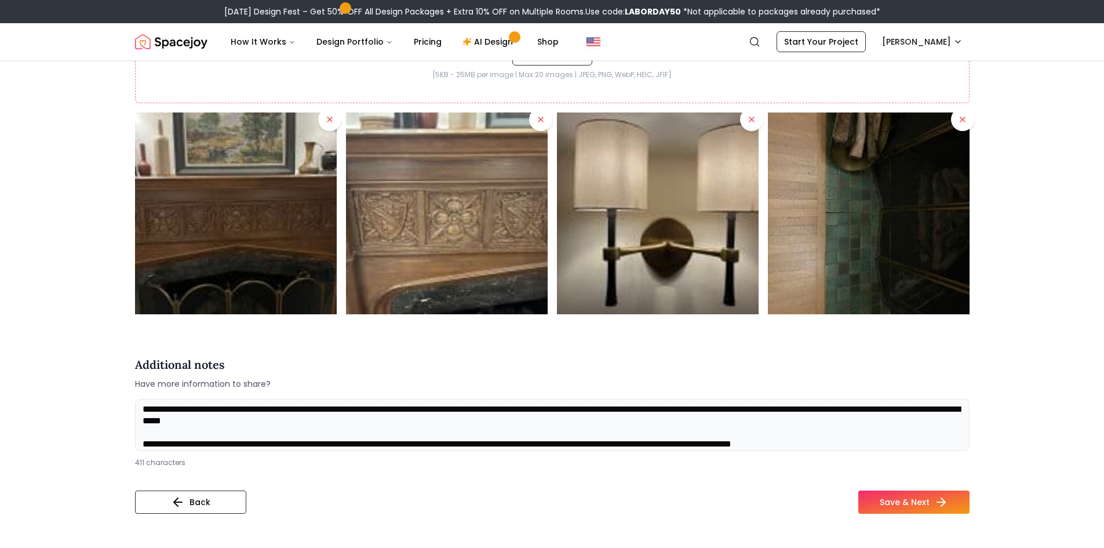
type textarea "**********"
click at [883, 510] on button "Save & Next" at bounding box center [914, 501] width 111 height 23
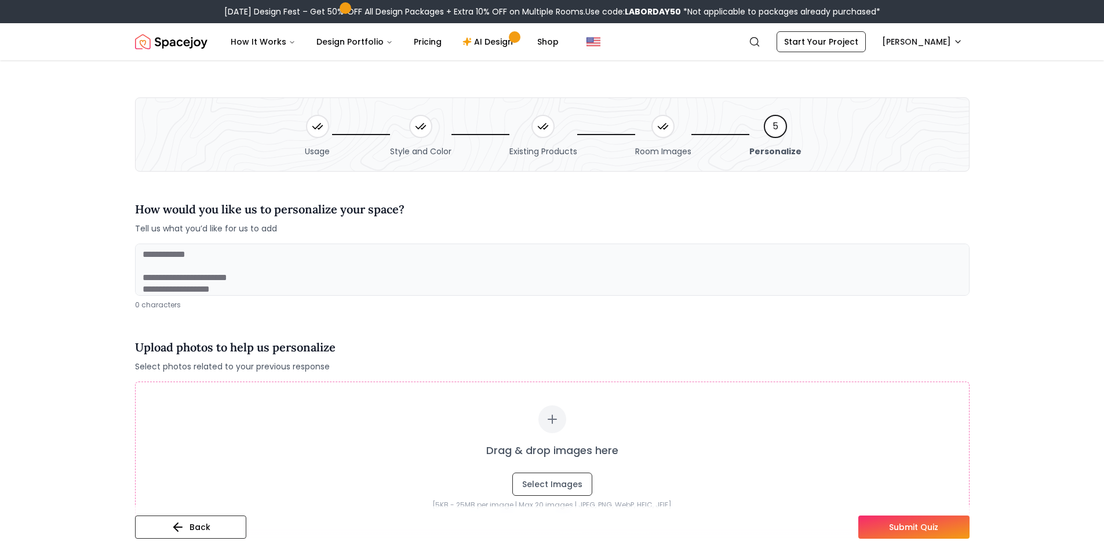
click at [341, 261] on textarea at bounding box center [552, 270] width 835 height 52
paste textarea "**********"
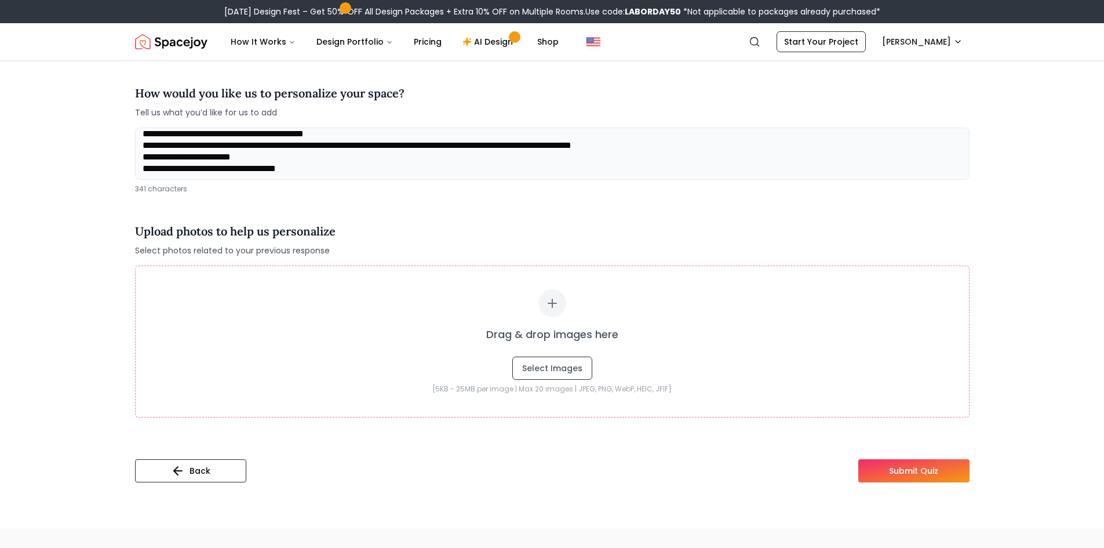
scroll to position [174, 0]
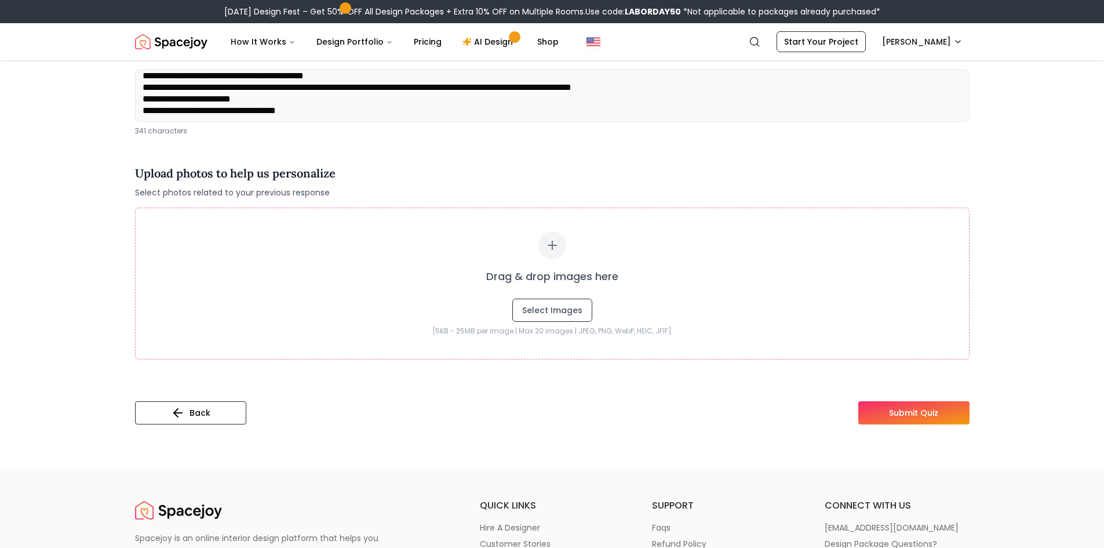
type textarea "**********"
click at [880, 413] on button "Submit Quiz" at bounding box center [914, 412] width 111 height 23
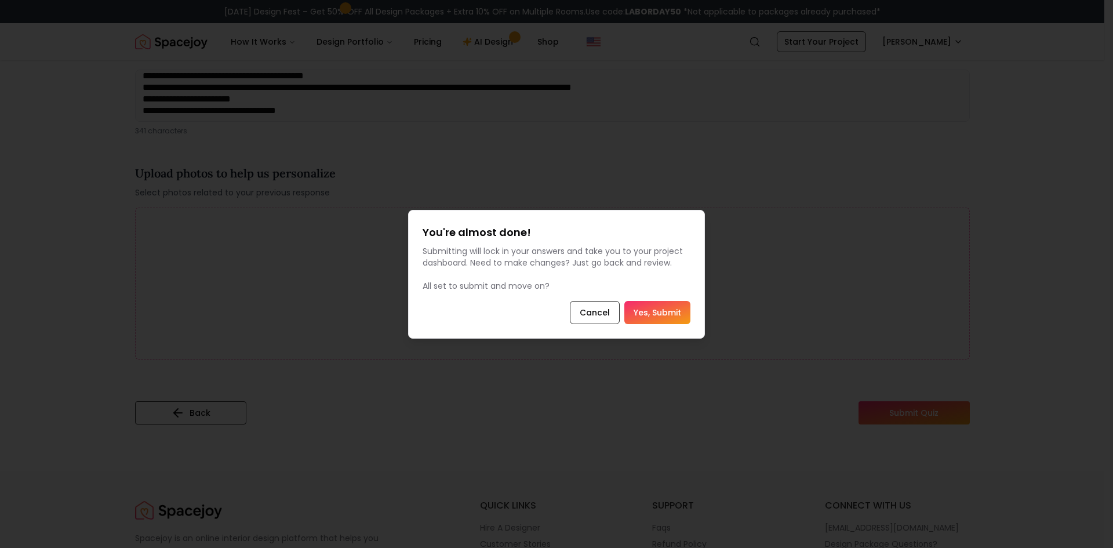
drag, startPoint x: 656, startPoint y: 318, endPoint x: 628, endPoint y: 343, distance: 38.2
click at [606, 317] on button "Cancel" at bounding box center [595, 312] width 50 height 23
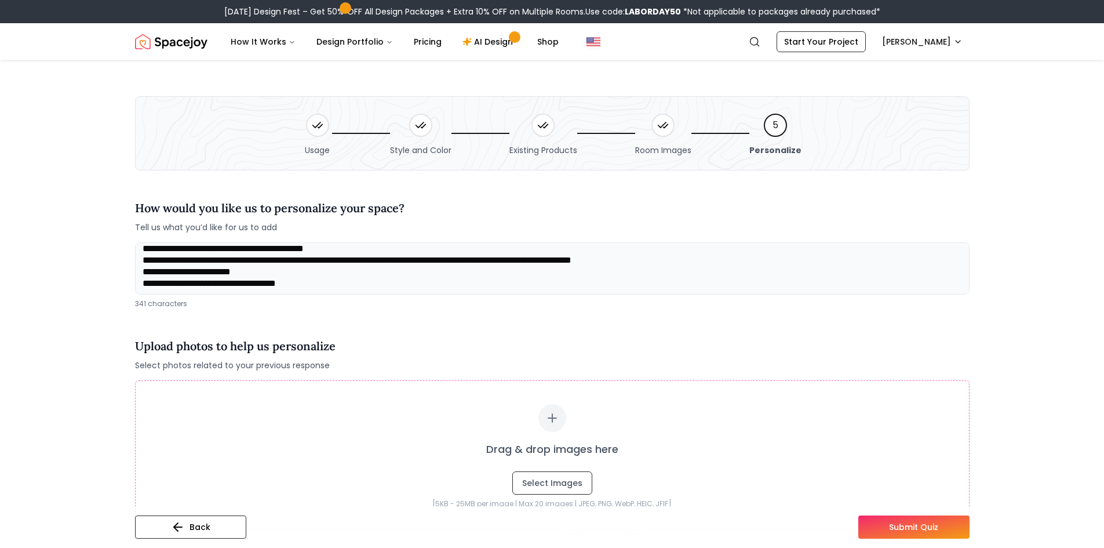
scroll to position [0, 0]
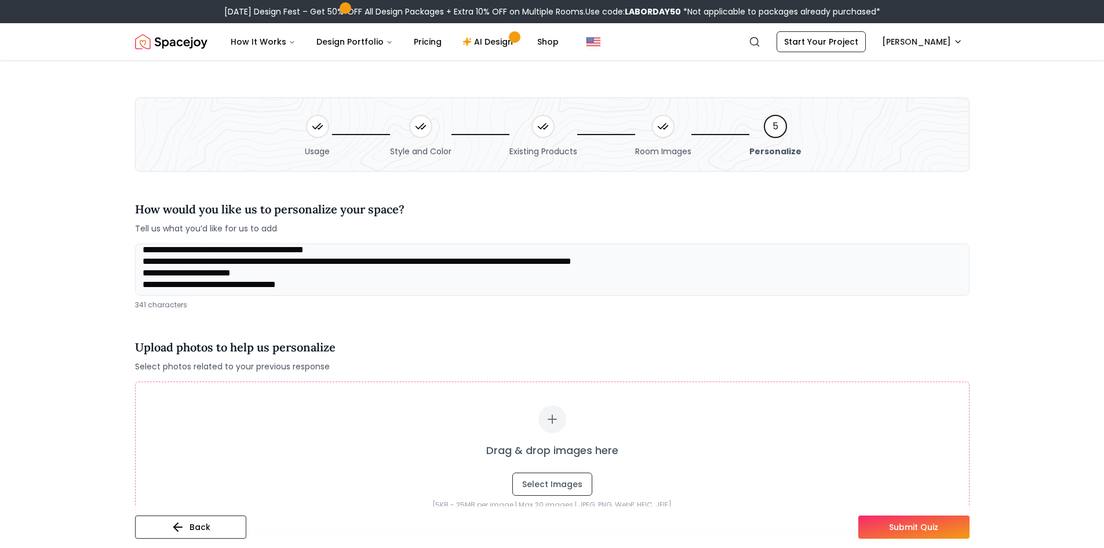
click at [366, 284] on textarea "**********" at bounding box center [552, 270] width 835 height 52
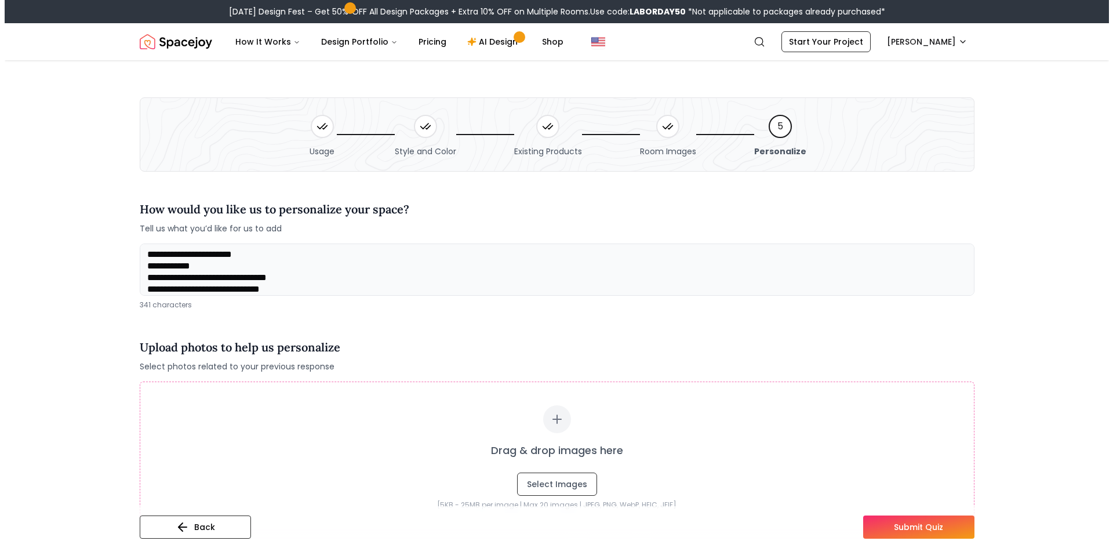
scroll to position [51, 0]
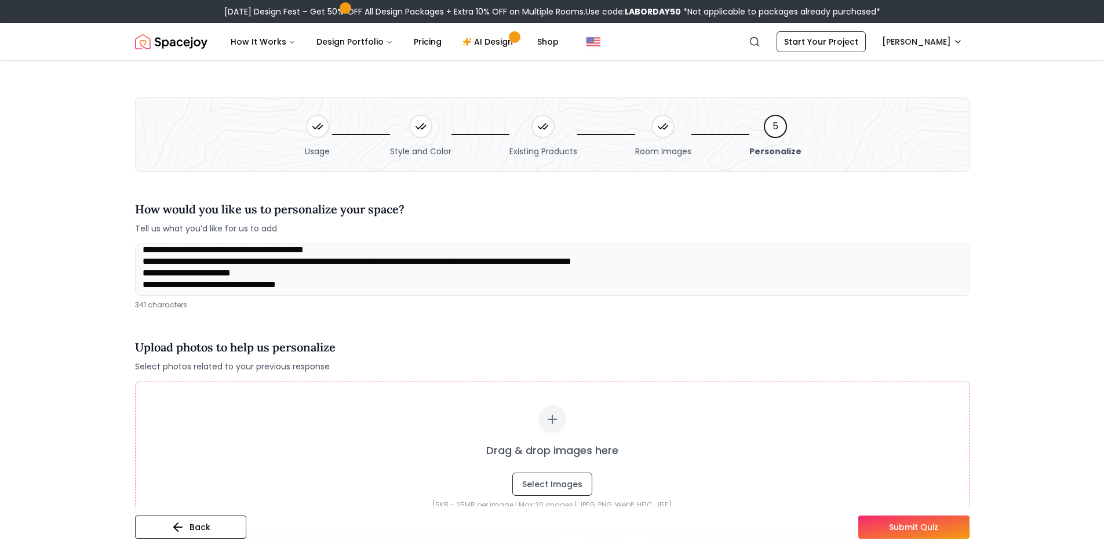
click at [880, 525] on button "Submit Quiz" at bounding box center [914, 526] width 111 height 23
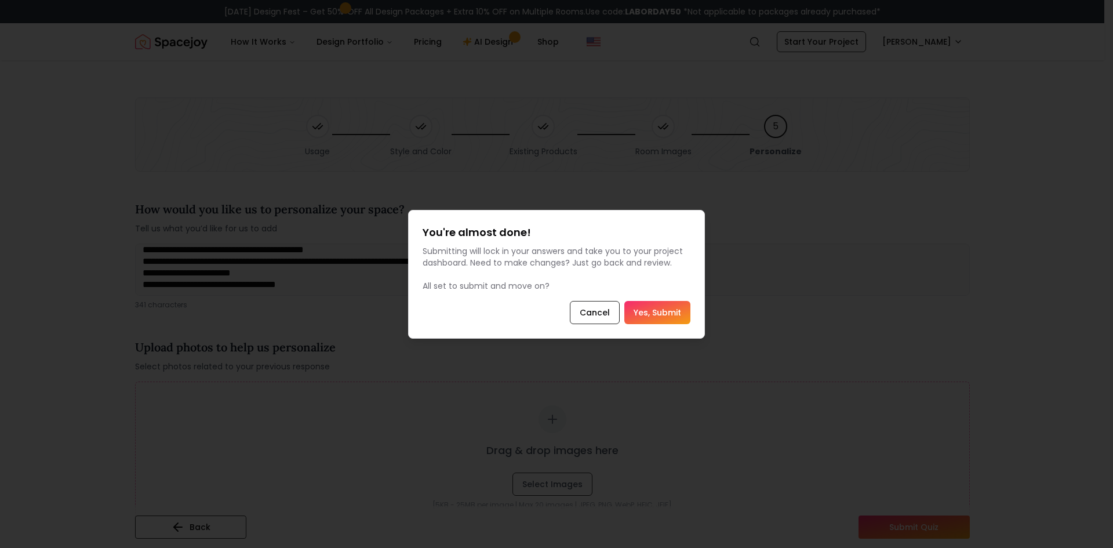
click at [656, 317] on button "Yes, Submit" at bounding box center [657, 312] width 66 height 23
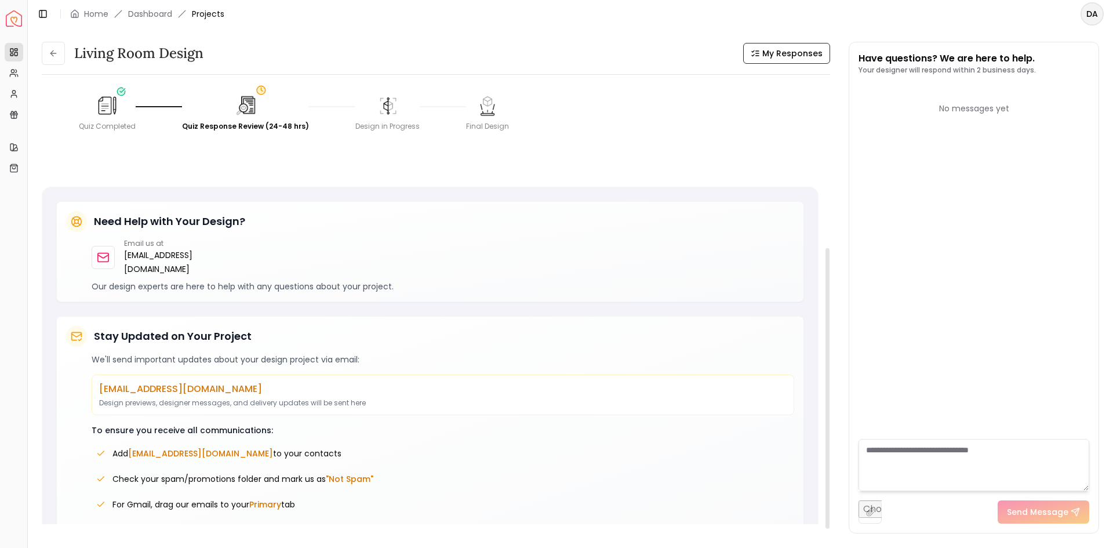
scroll to position [263, 0]
